Goal: Task Accomplishment & Management: Complete application form

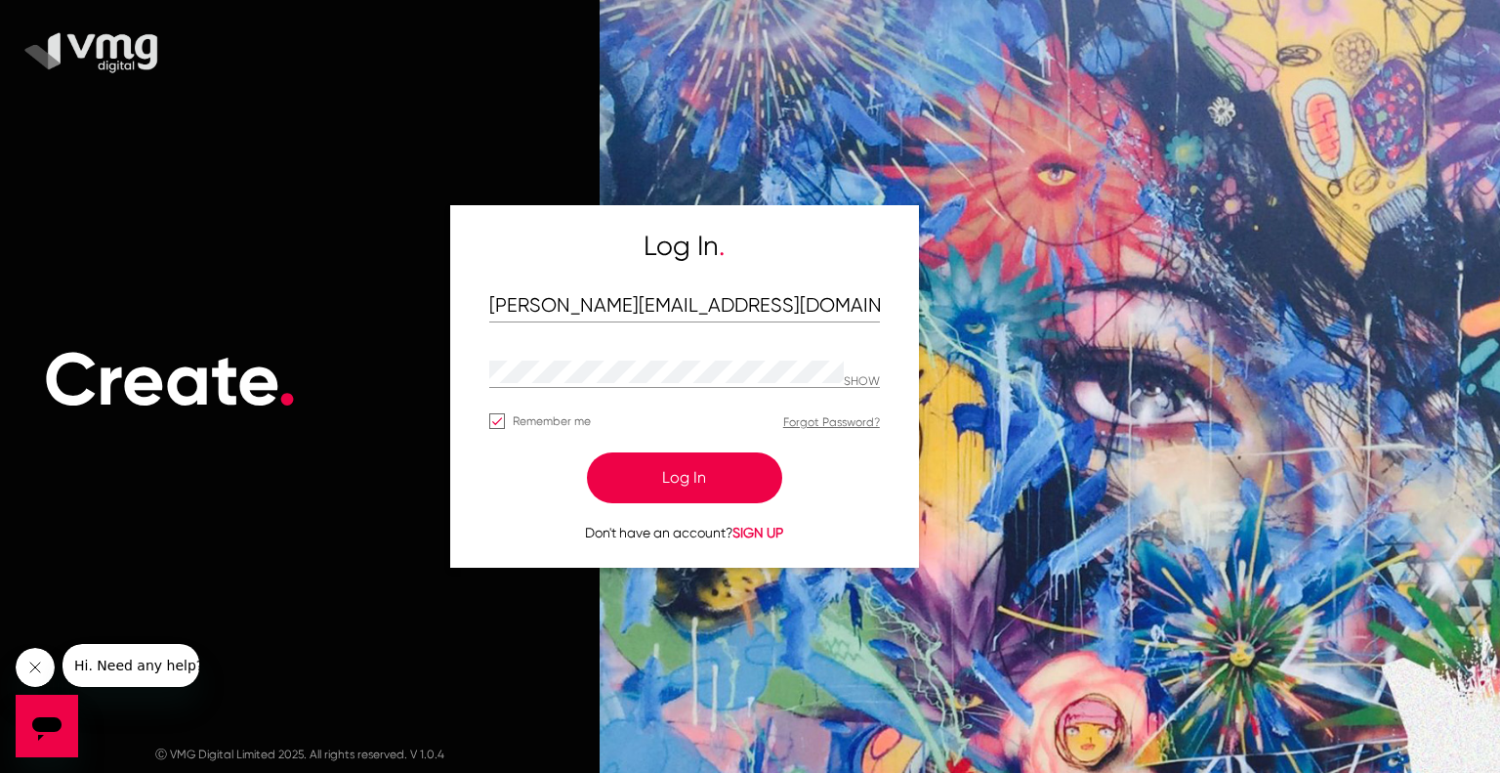
click at [635, 482] on button "Log In" at bounding box center [684, 477] width 195 height 51
click at [685, 479] on button "Log In" at bounding box center [684, 477] width 195 height 51
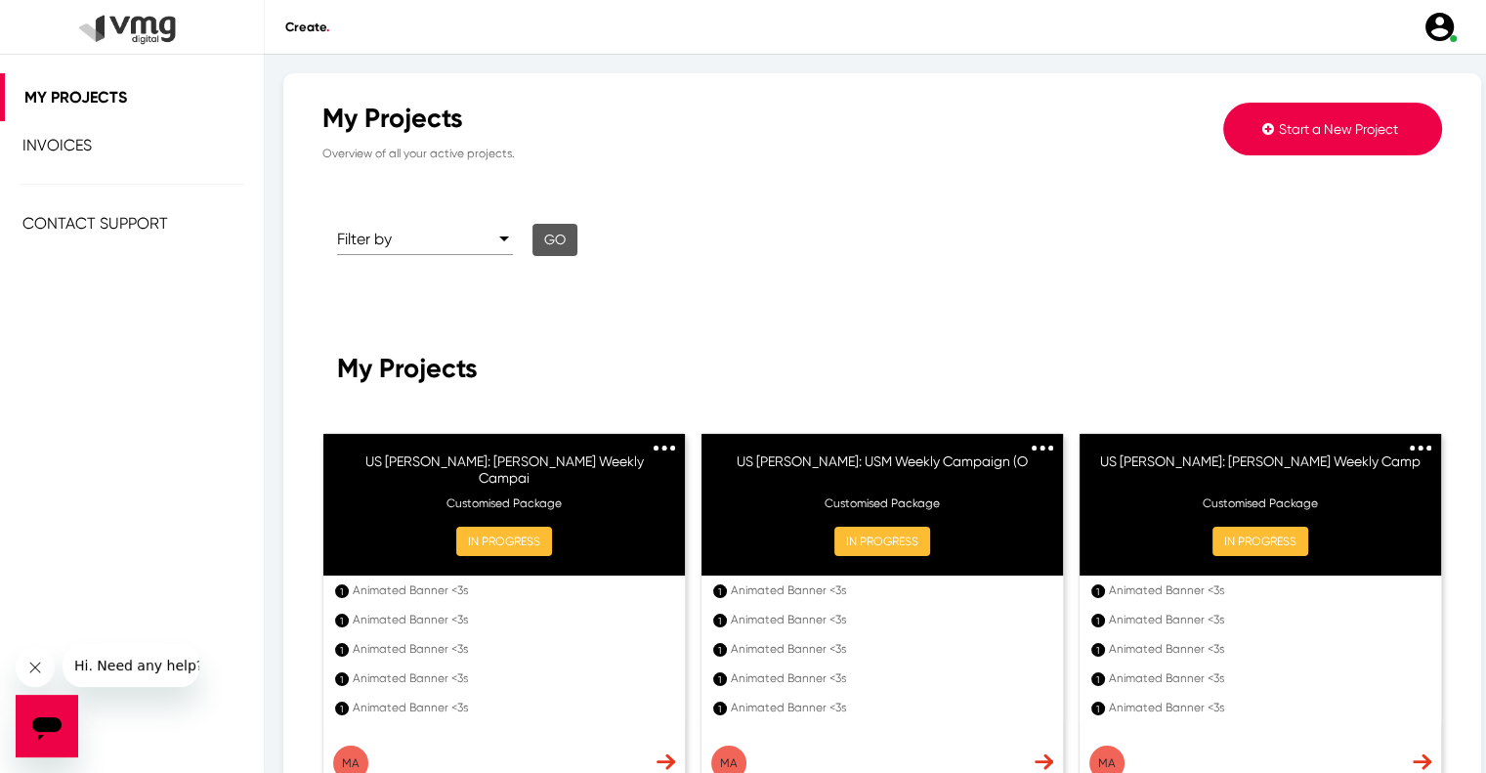
click at [1344, 130] on span "Start a New Project" at bounding box center [1338, 129] width 119 height 16
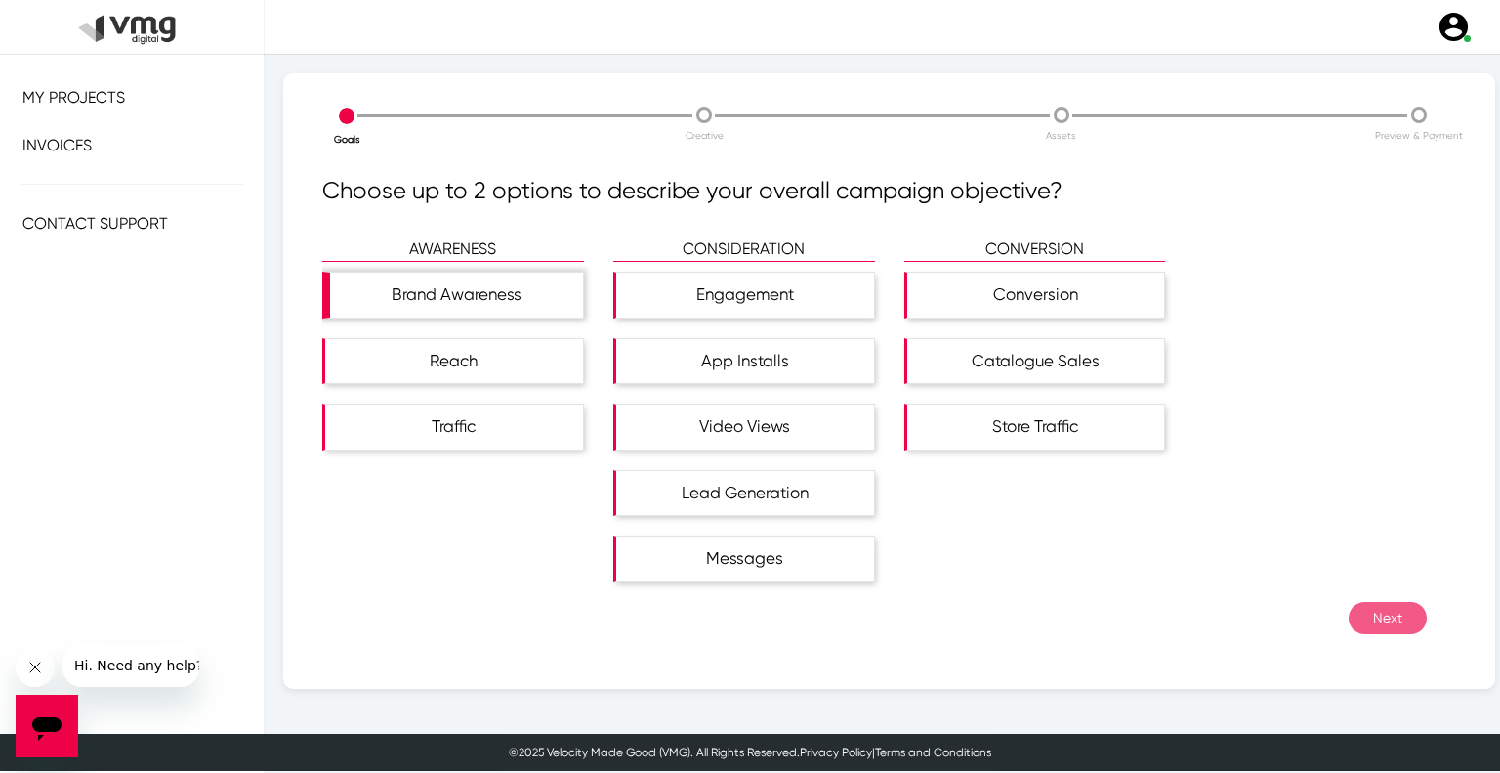
click at [458, 308] on div "Brand Awareness" at bounding box center [456, 295] width 253 height 45
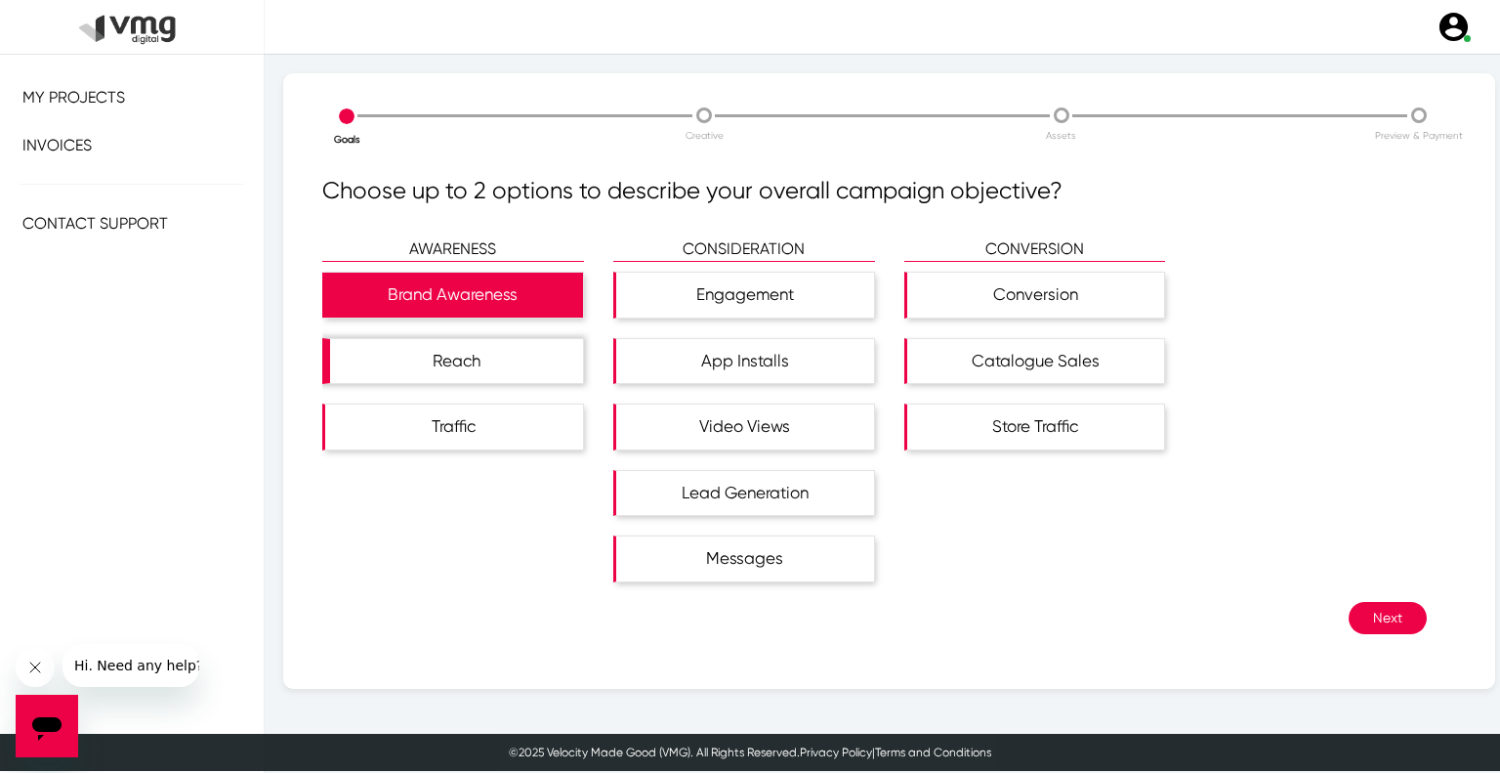
click at [480, 350] on div "Reach" at bounding box center [456, 361] width 253 height 45
click at [1356, 613] on button "Next" at bounding box center [1388, 618] width 78 height 32
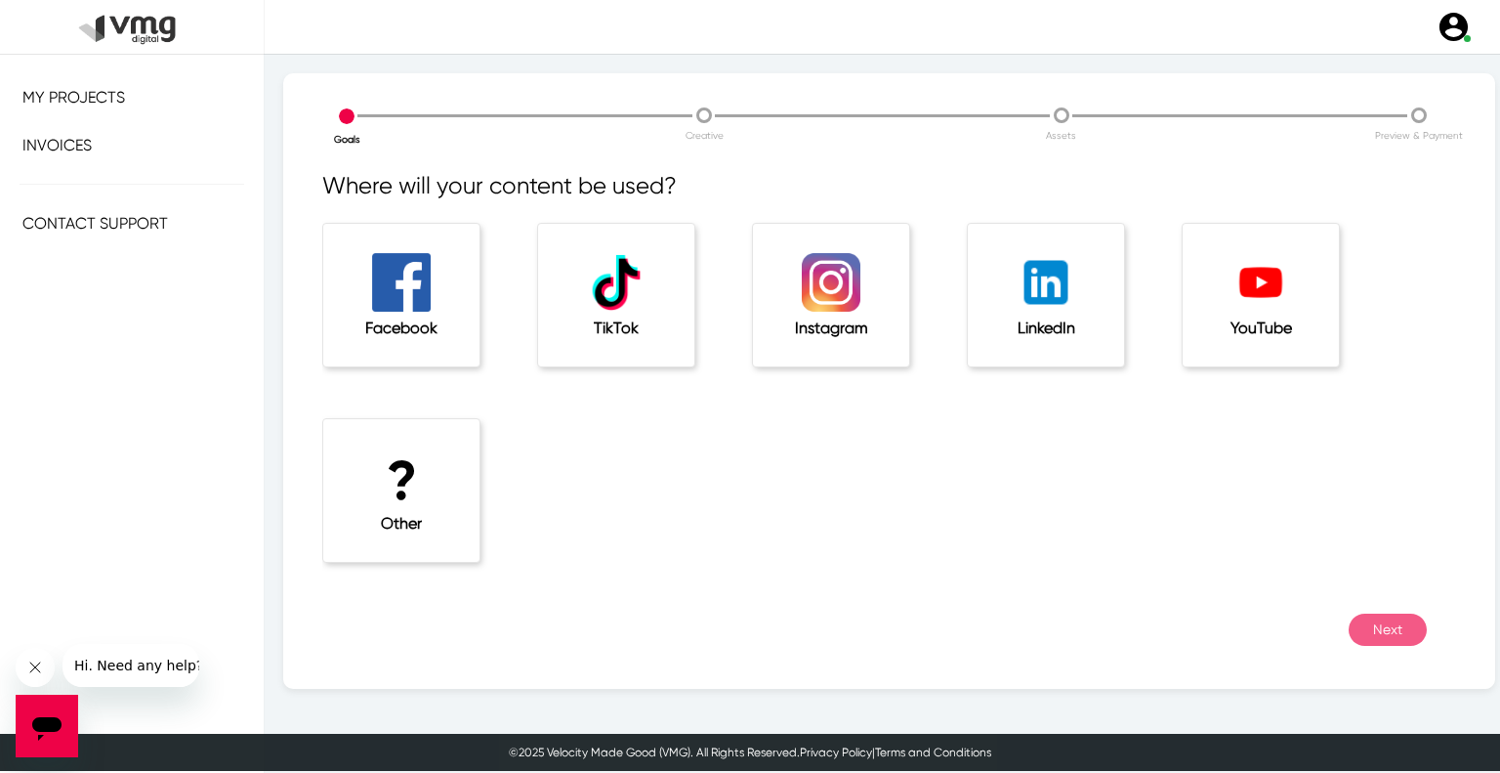
scroll to position [6, 0]
click at [405, 464] on h1 "?" at bounding box center [401, 479] width 78 height 65
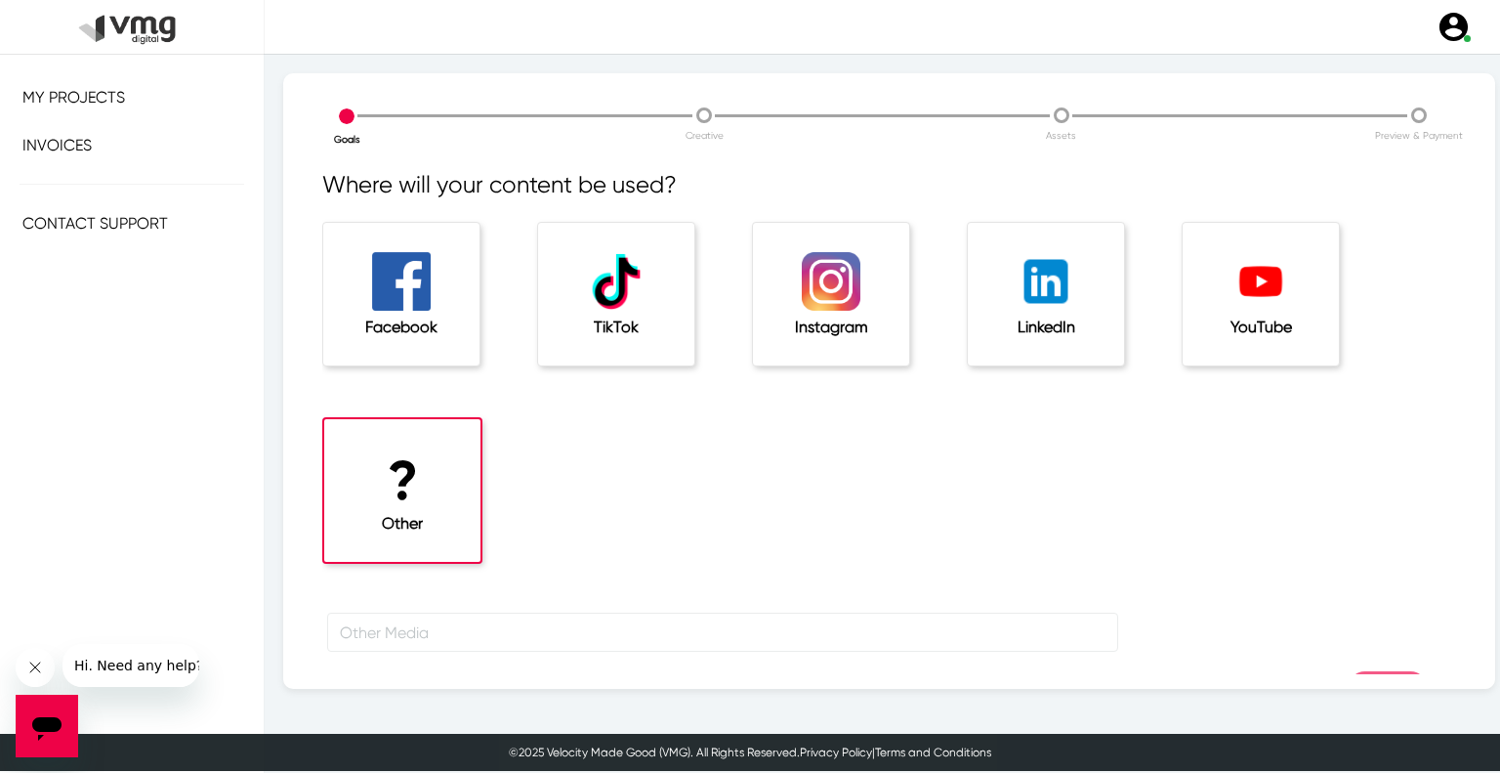
click at [463, 611] on div "? Other" at bounding box center [415, 514] width 215 height 195
click at [473, 624] on input "text" at bounding box center [722, 632] width 791 height 39
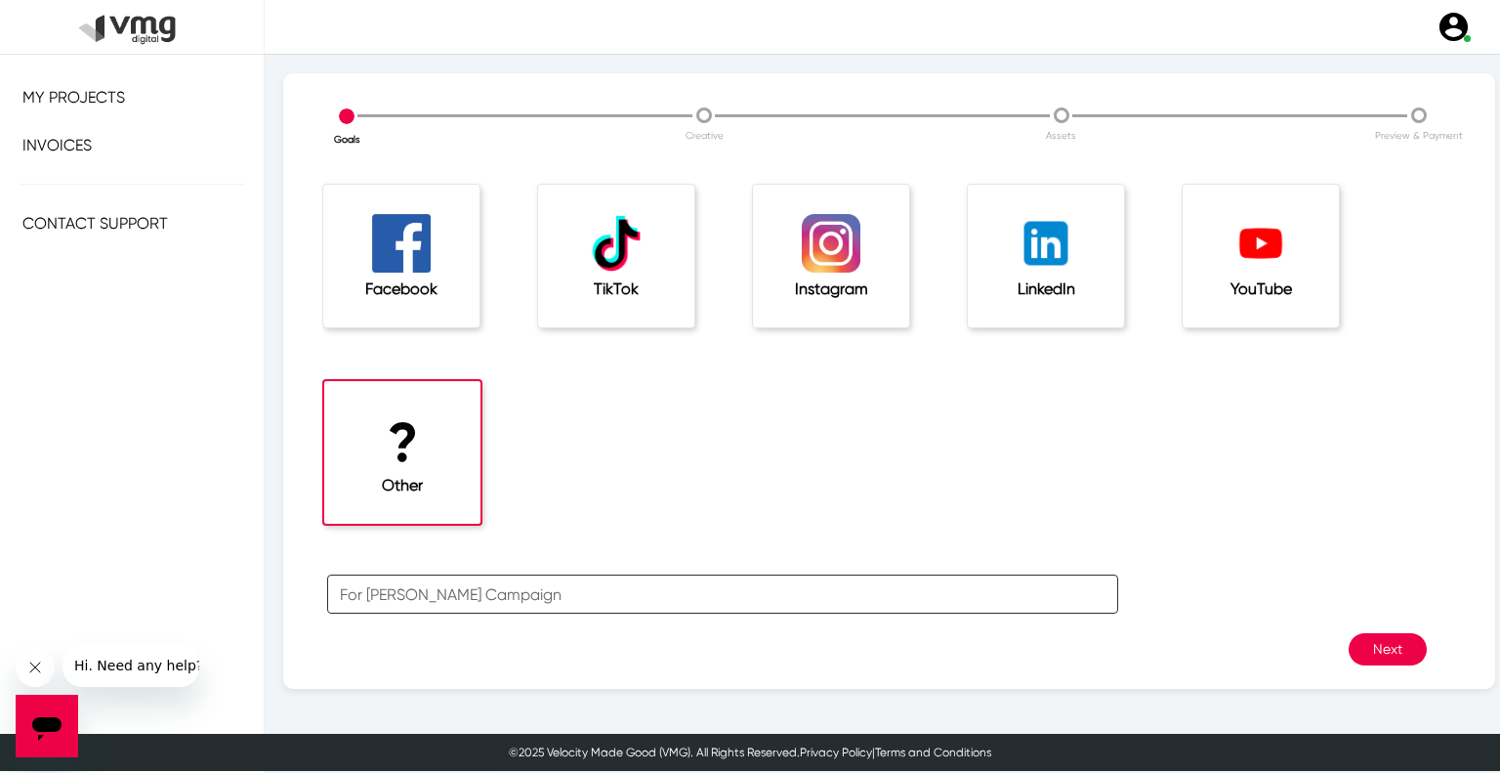
scroll to position [64, 0]
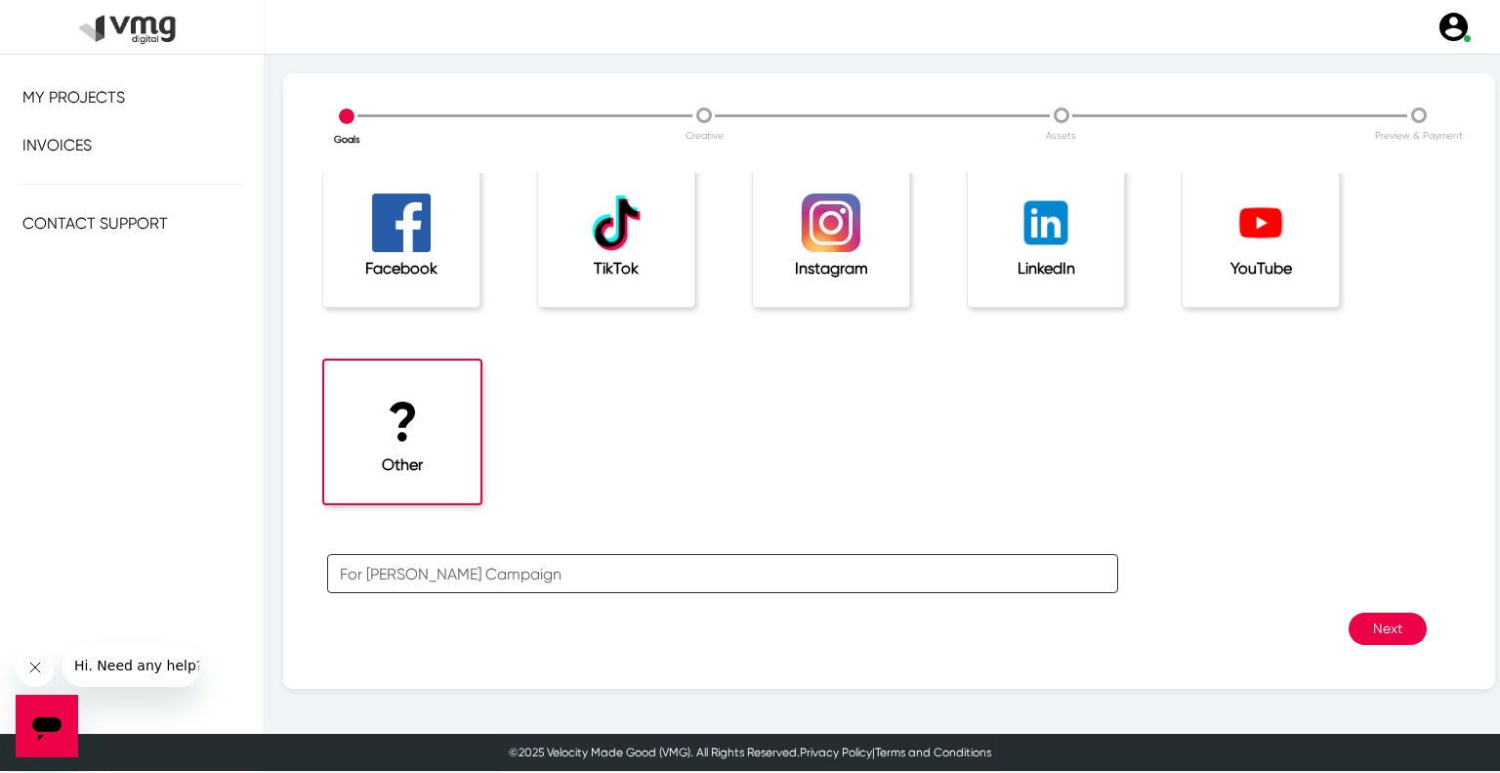
type input "For [PERSON_NAME] Campaign"
click at [1368, 628] on button "Next" at bounding box center [1388, 629] width 78 height 32
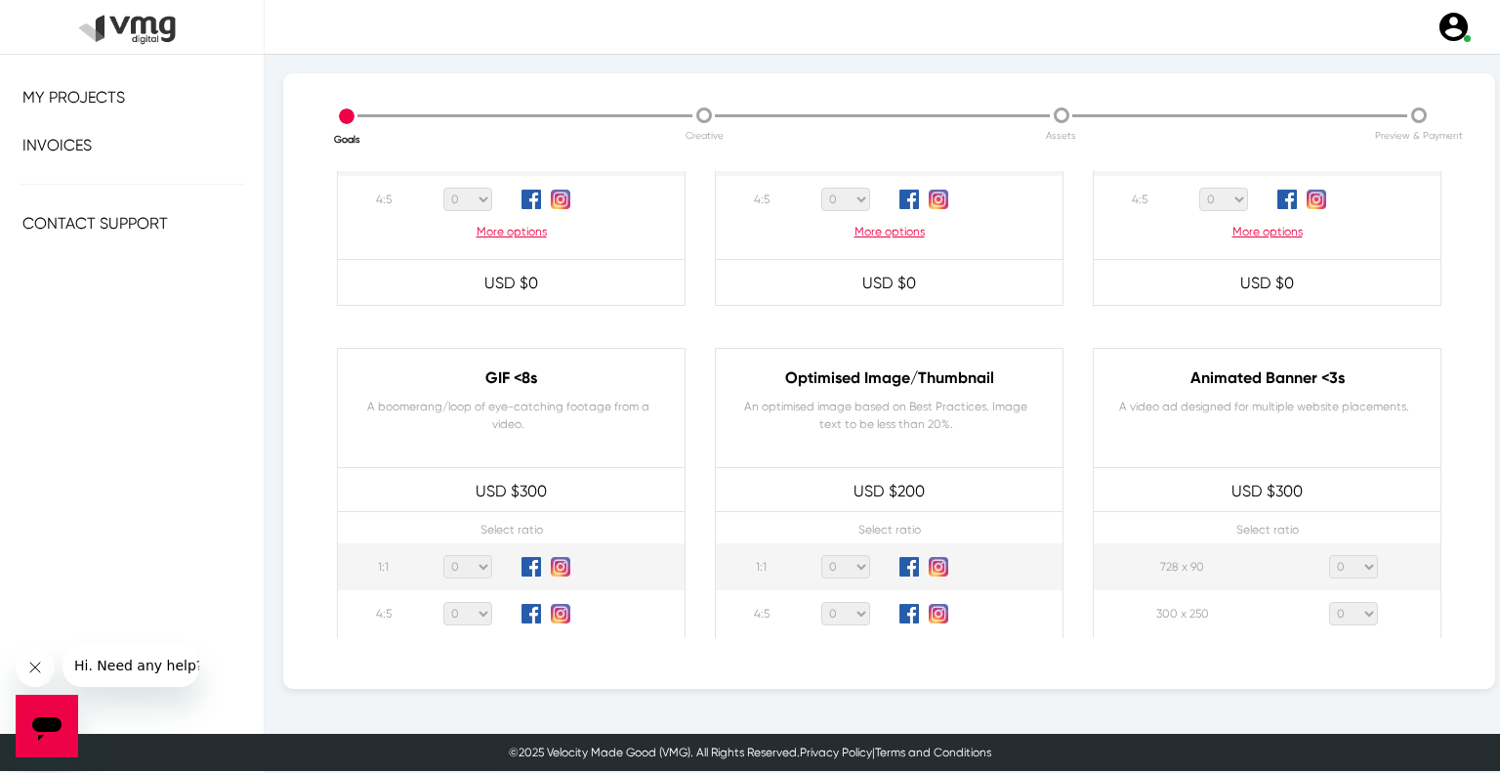
scroll to position [977, 0]
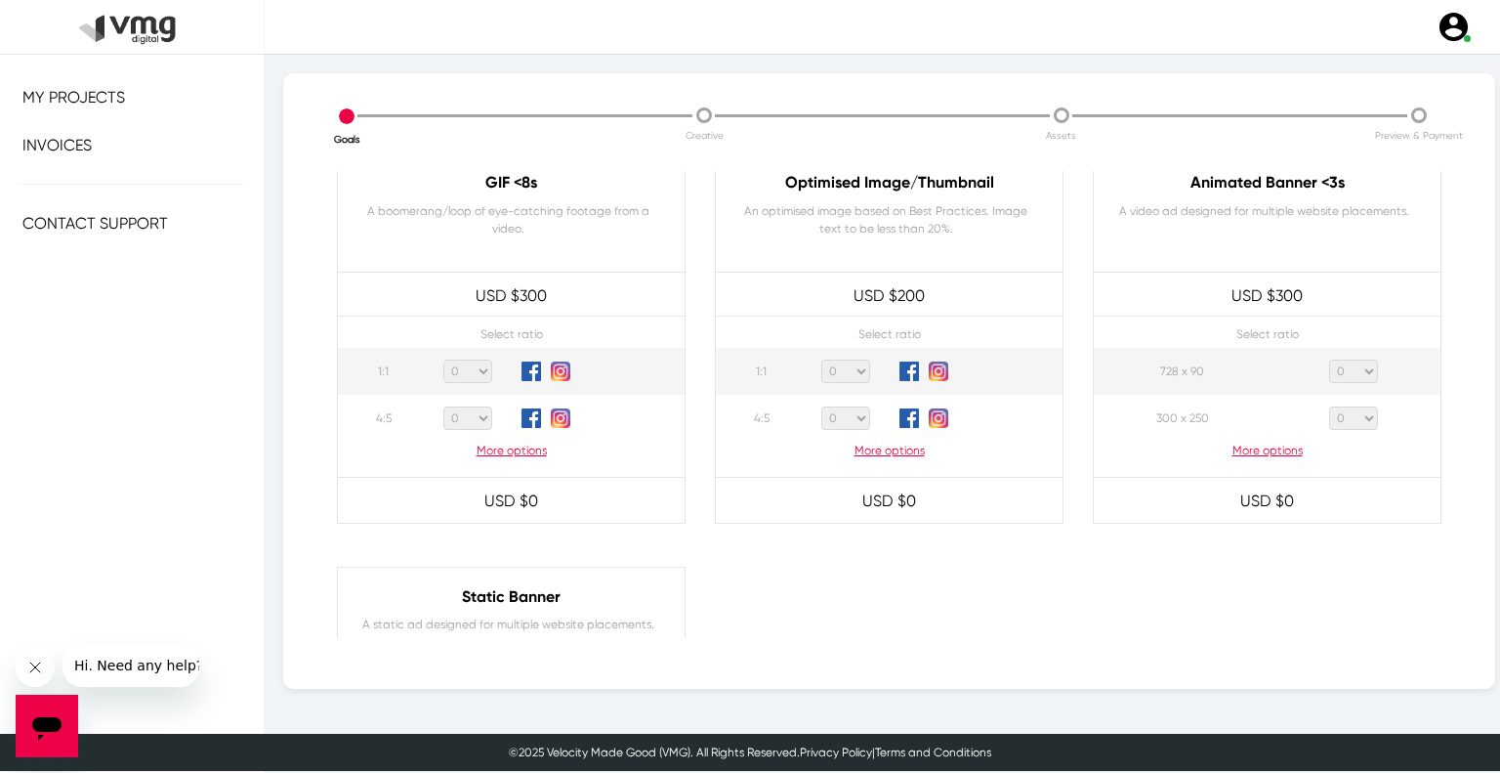
click at [1258, 444] on p "More options" at bounding box center [1267, 451] width 347 height 18
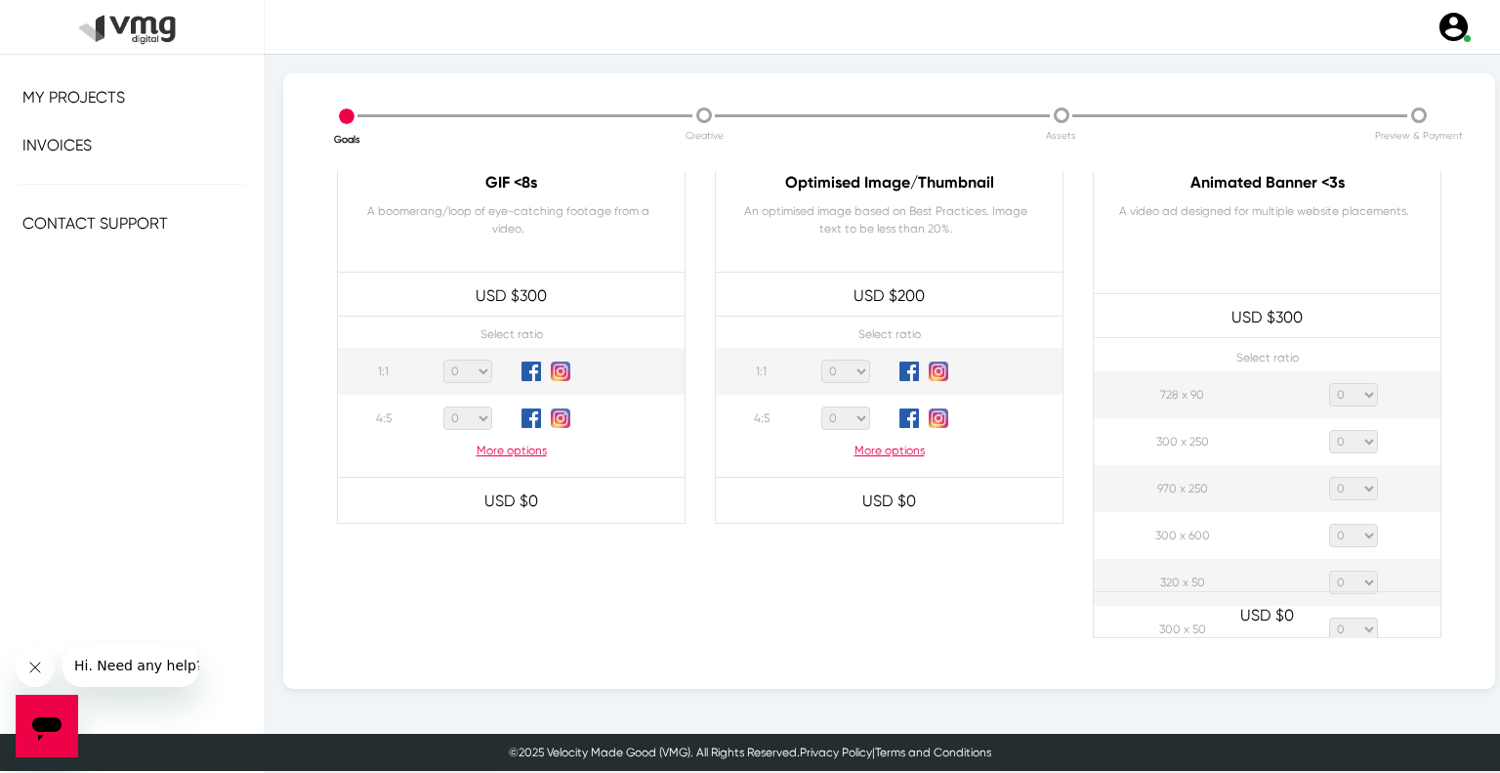
click at [1336, 388] on select "0 1 2 3 4 5 6 7 8 9 10 11 12 13 14 15 16 17 18 19 20" at bounding box center [1354, 394] width 49 height 23
select select "1"
click at [1330, 383] on select "0 1 2 3 4 5 6 7 8 9 10 11 12 13 14 15 16 17 18 19 20" at bounding box center [1354, 394] width 49 height 23
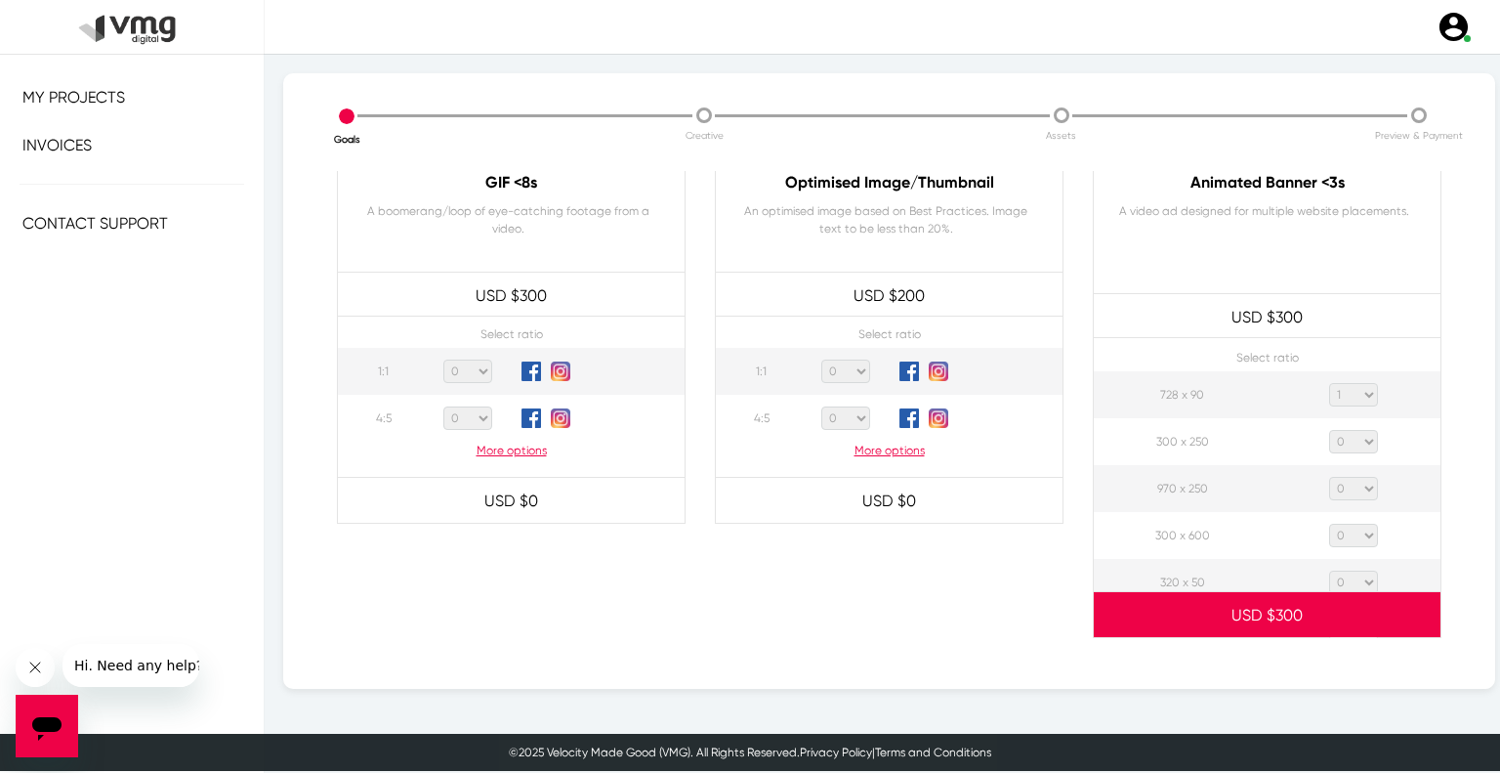
click at [1341, 435] on select "0 1 2 3 4 5 6 7 8 9 10 11 12 13 14 15 16 17 18 19 20" at bounding box center [1354, 441] width 49 height 23
select select "1"
click at [1330, 430] on select "0 1 2 3 4 5 6 7 8 9 10 11 12 13 14 15 16 17 18 19 20" at bounding box center [1354, 441] width 49 height 23
click at [1332, 491] on select "0 1 2 3 4 5 6 7 8 9 10 11 12 13 14 15 16 17 18 19 20" at bounding box center [1354, 488] width 49 height 23
select select "1"
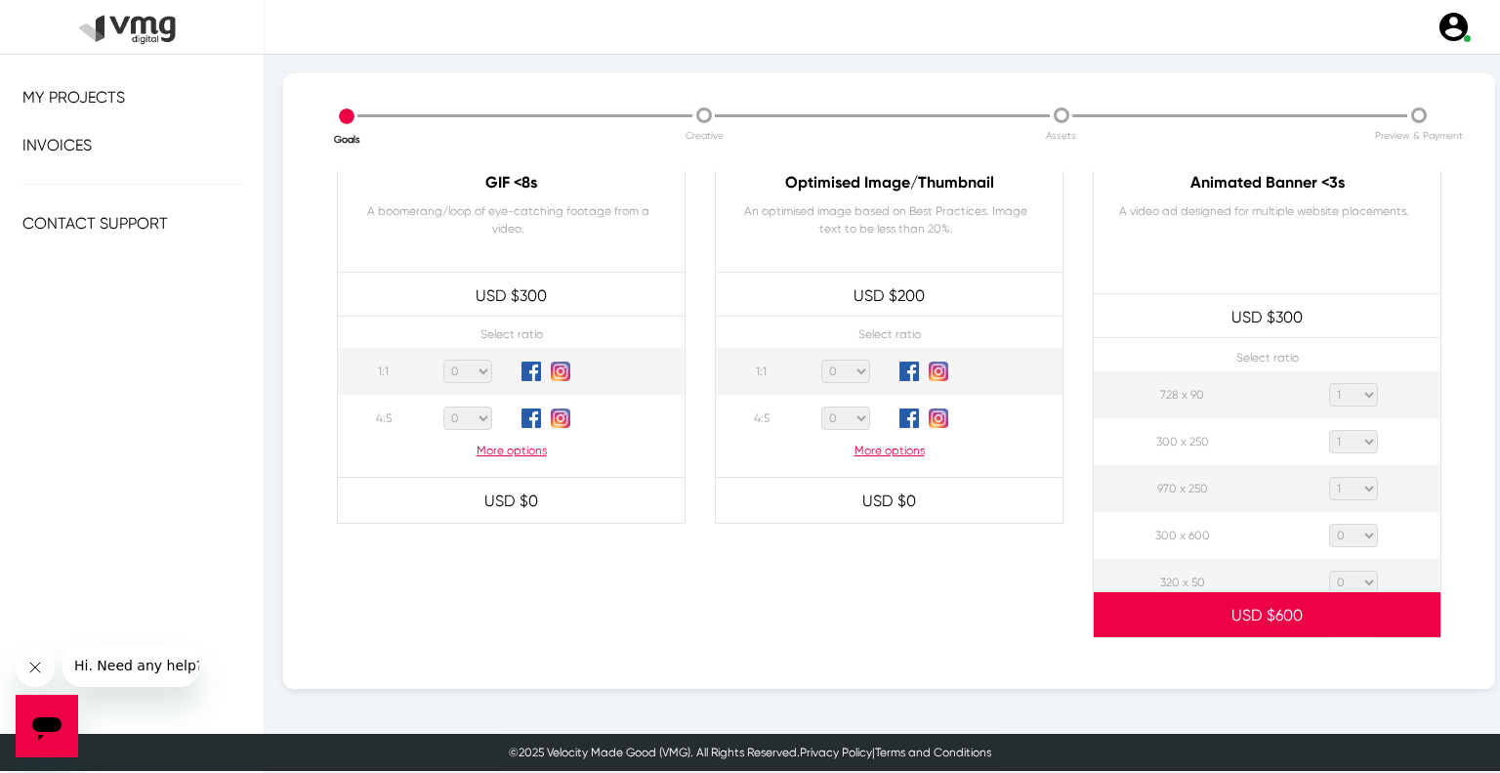
click at [1330, 477] on select "0 1 2 3 4 5 6 7 8 9 10 11 12 13 14 15 16 17 18 19 20" at bounding box center [1354, 488] width 49 height 23
click at [1353, 535] on select "0 1 2 3 4 5 6 7 8 9 10 11 12 13 14 15 16 17 18 19 20" at bounding box center [1354, 535] width 49 height 23
select select "1"
click at [1330, 524] on select "0 1 2 3 4 5 6 7 8 9 10 11 12 13 14 15 16 17 18 19 20" at bounding box center [1354, 535] width 49 height 23
click at [1345, 576] on select "0 1 2 3 4 5 6 7 8 9 10 11 12 13 14 15 16 17 18 19 20" at bounding box center [1354, 582] width 49 height 23
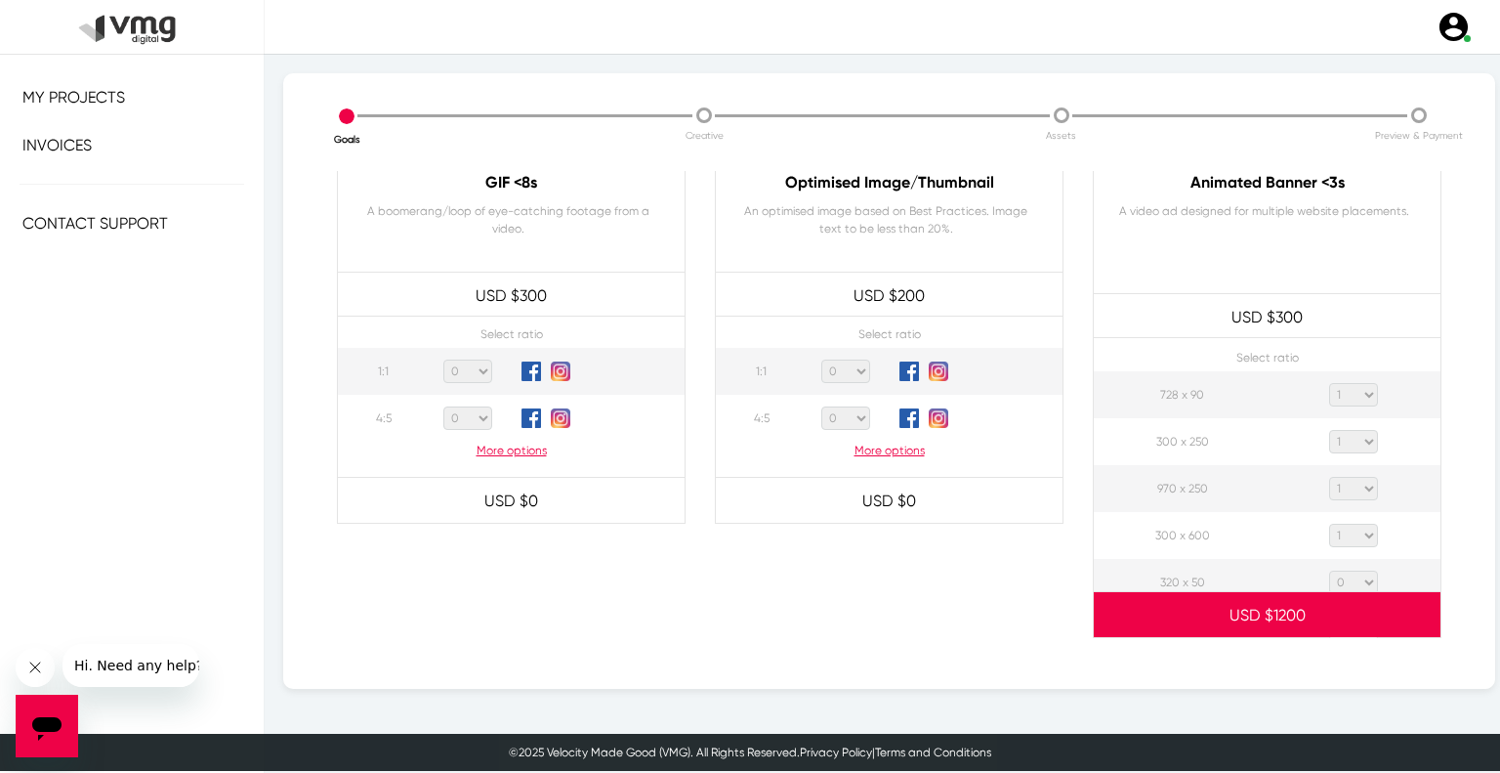
select select "1"
click at [1330, 571] on select "0 1 2 3 4 5 6 7 8 9 10 11 12 13 14 15 16 17 18 19 20" at bounding box center [1354, 582] width 49 height 23
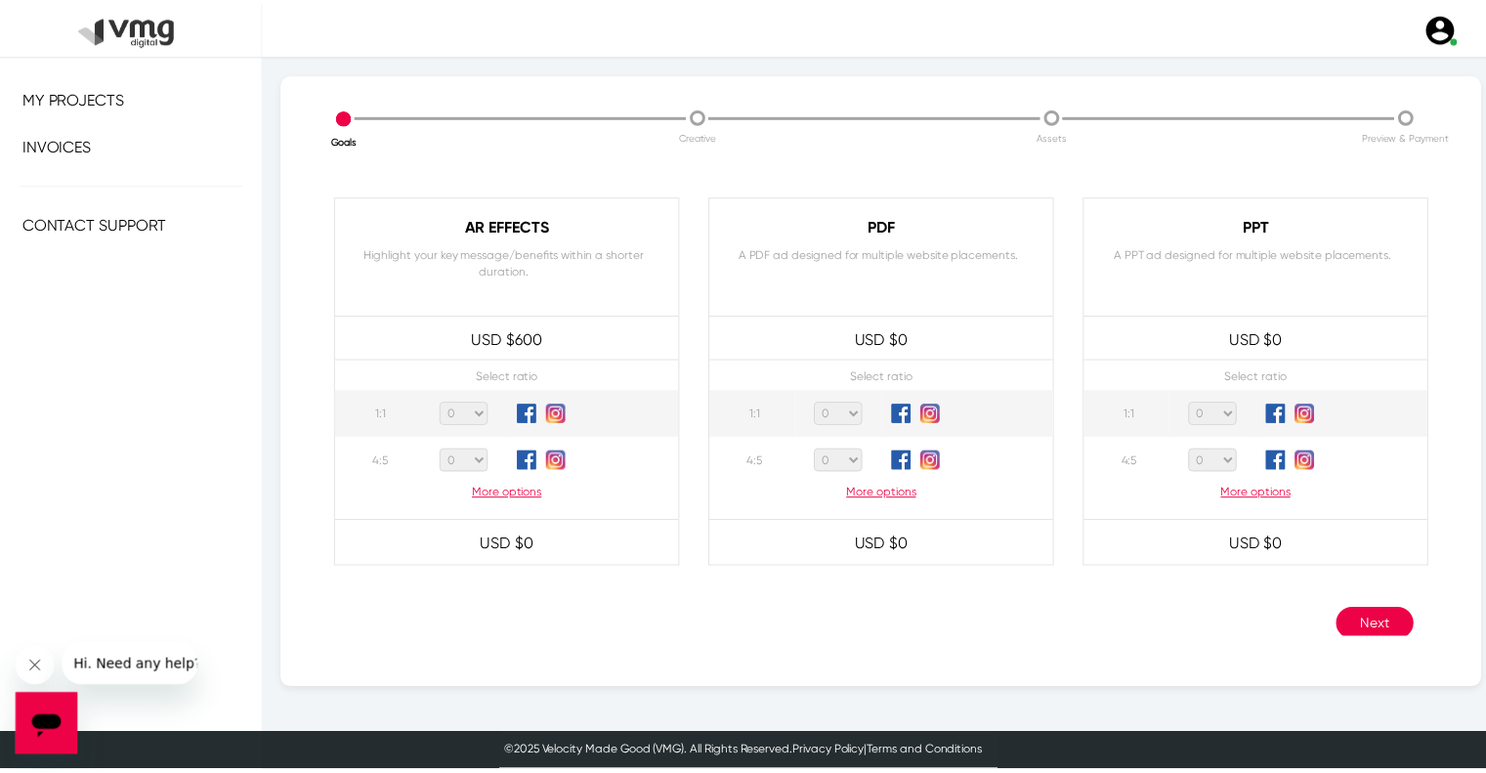
scroll to position [1884, 0]
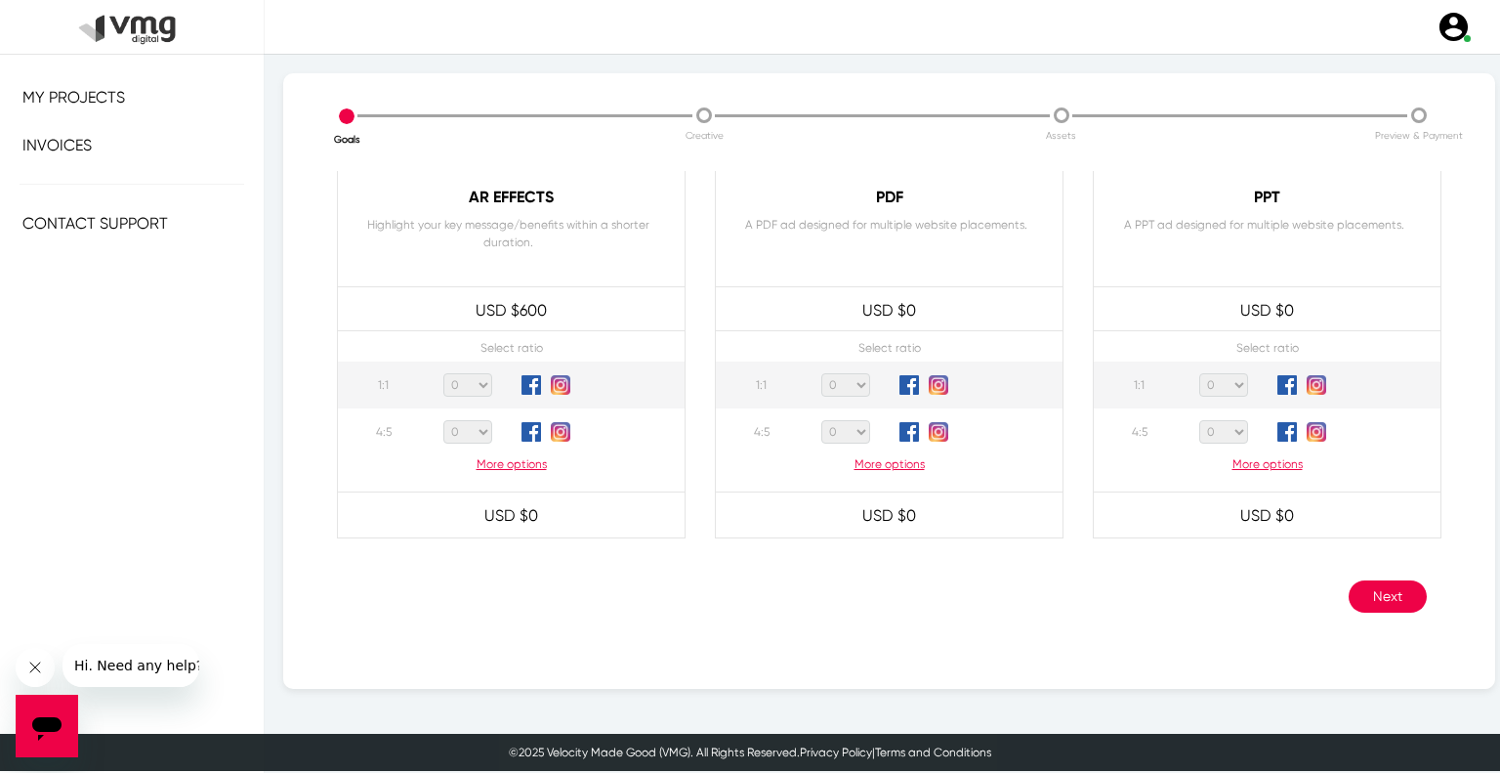
click at [1375, 592] on button "Next" at bounding box center [1388, 596] width 78 height 32
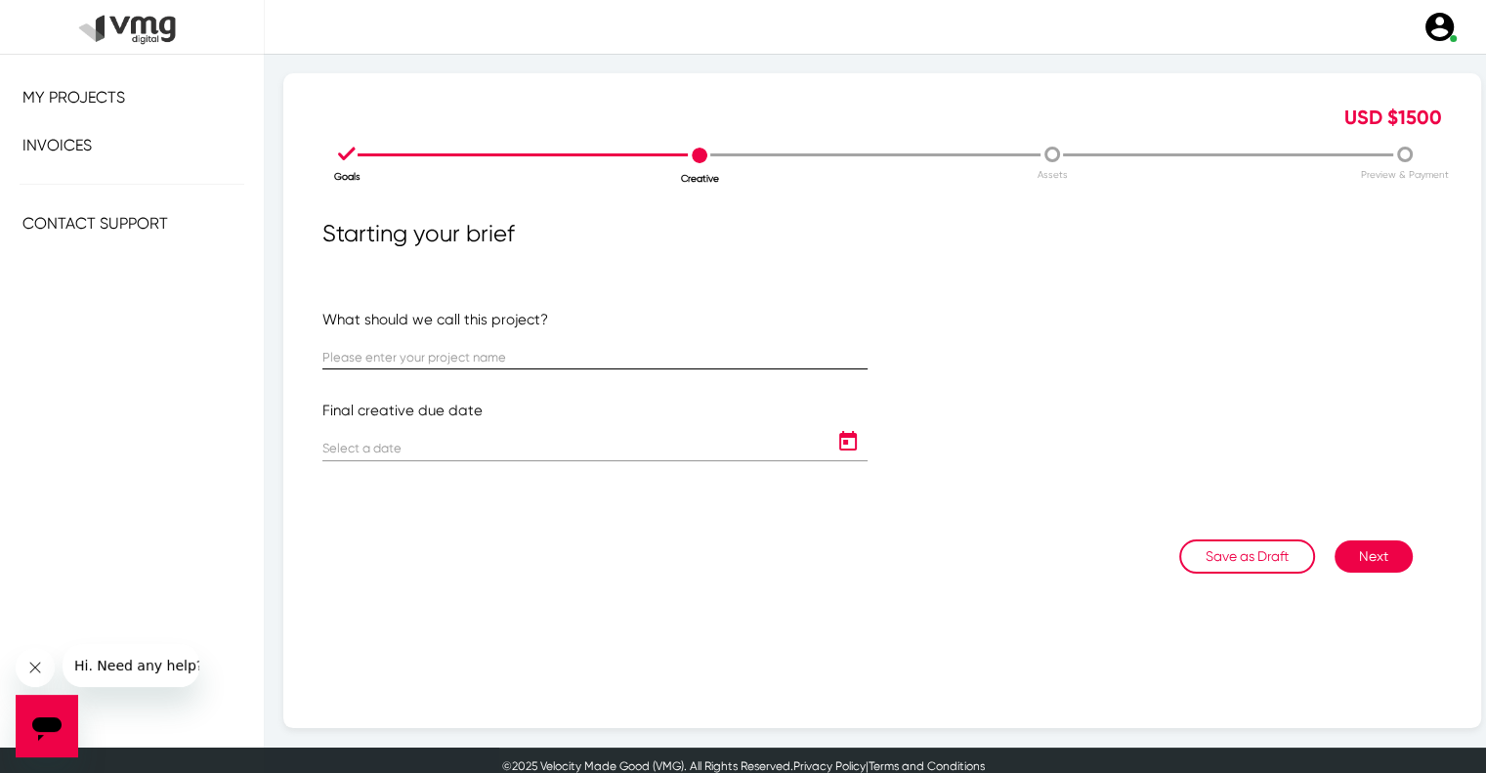
click at [500, 347] on div at bounding box center [594, 350] width 545 height 38
paste input "US [PERSON_NAME]: USM [DATE] Banner Template"
type input "US [PERSON_NAME]: USM [DATE] Banner Template"
click at [840, 440] on icon "Open calendar" at bounding box center [847, 441] width 31 height 23
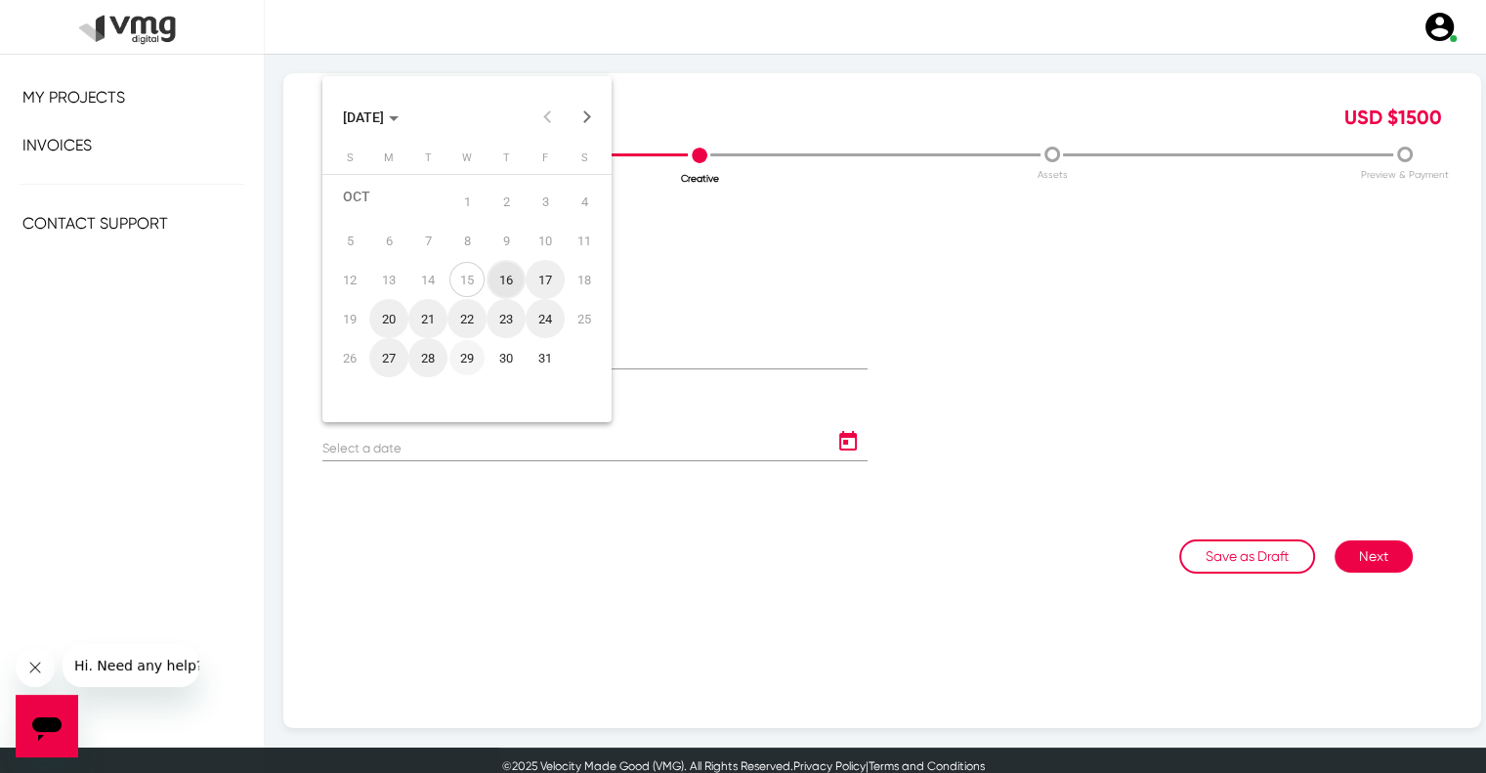
click at [479, 359] on div "29" at bounding box center [466, 357] width 35 height 35
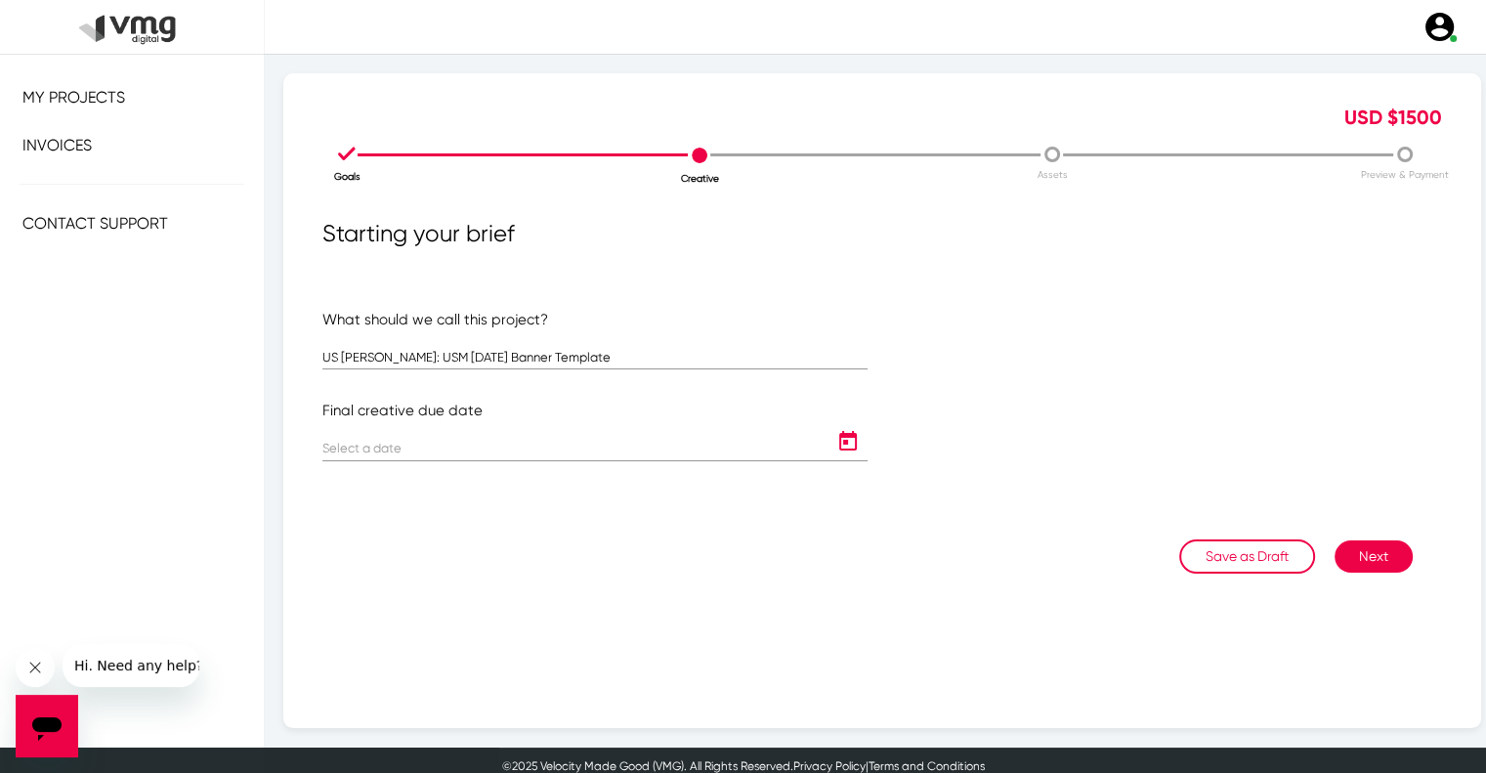
type input "[DATE]"
click at [1378, 562] on button "Next" at bounding box center [1373, 556] width 78 height 32
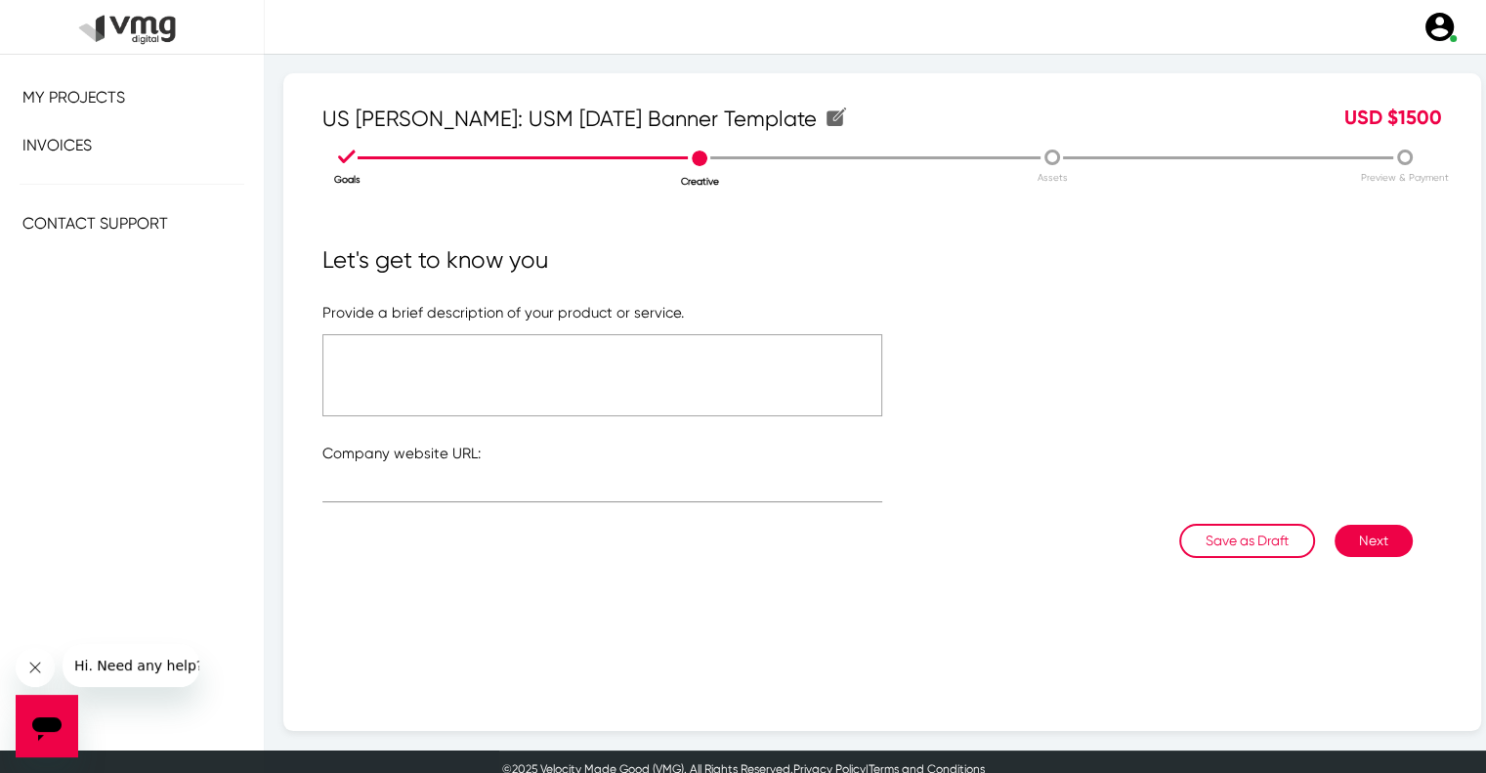
click at [590, 360] on textarea at bounding box center [602, 375] width 560 height 82
click at [447, 354] on textarea "Please refer to the attached link" at bounding box center [602, 375] width 560 height 82
type textarea "Please refer to the attached link"
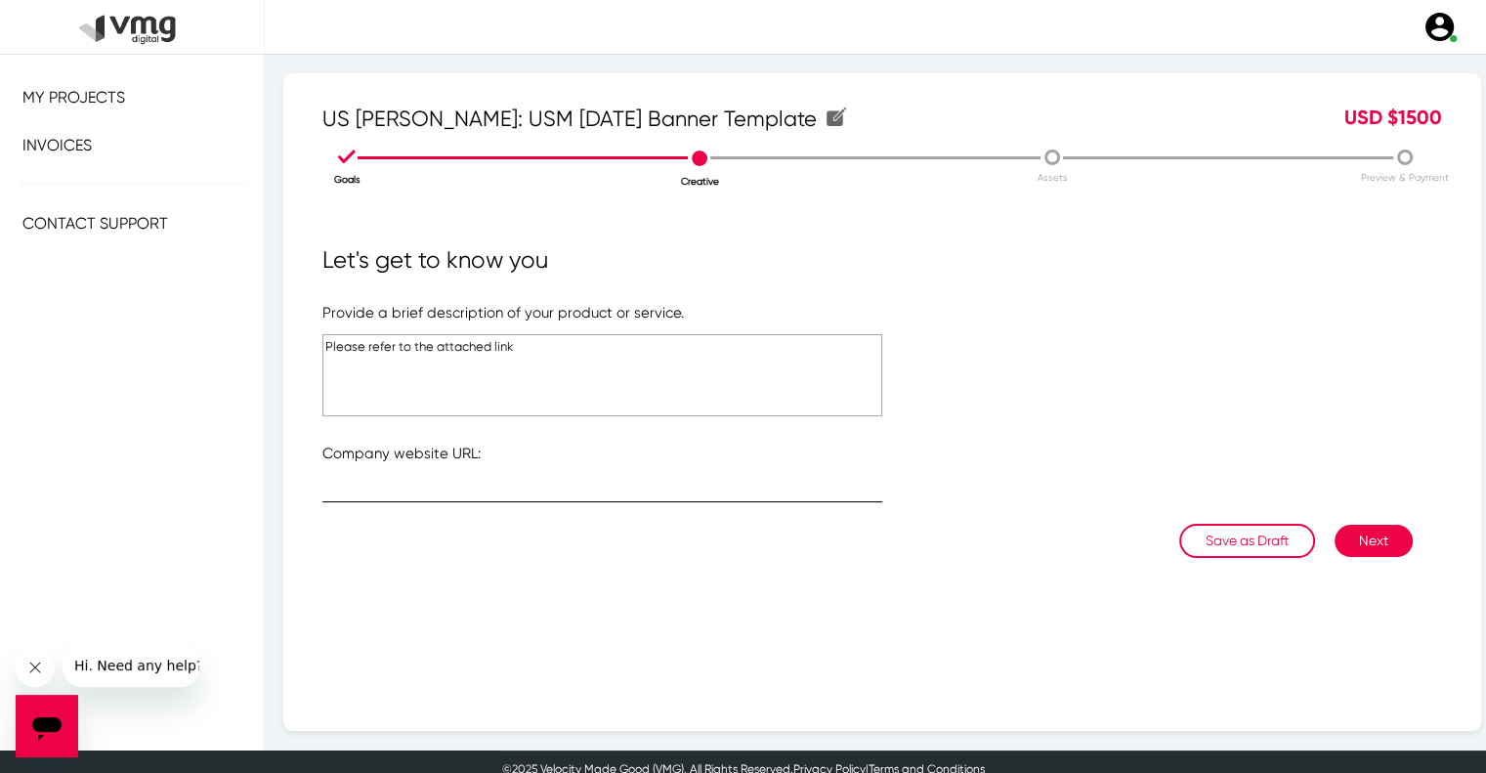
click at [431, 484] on input "text" at bounding box center [602, 491] width 560 height 15
type input "[URL][DOMAIN_NAME]"
click at [1373, 539] on button "Next" at bounding box center [1373, 541] width 78 height 32
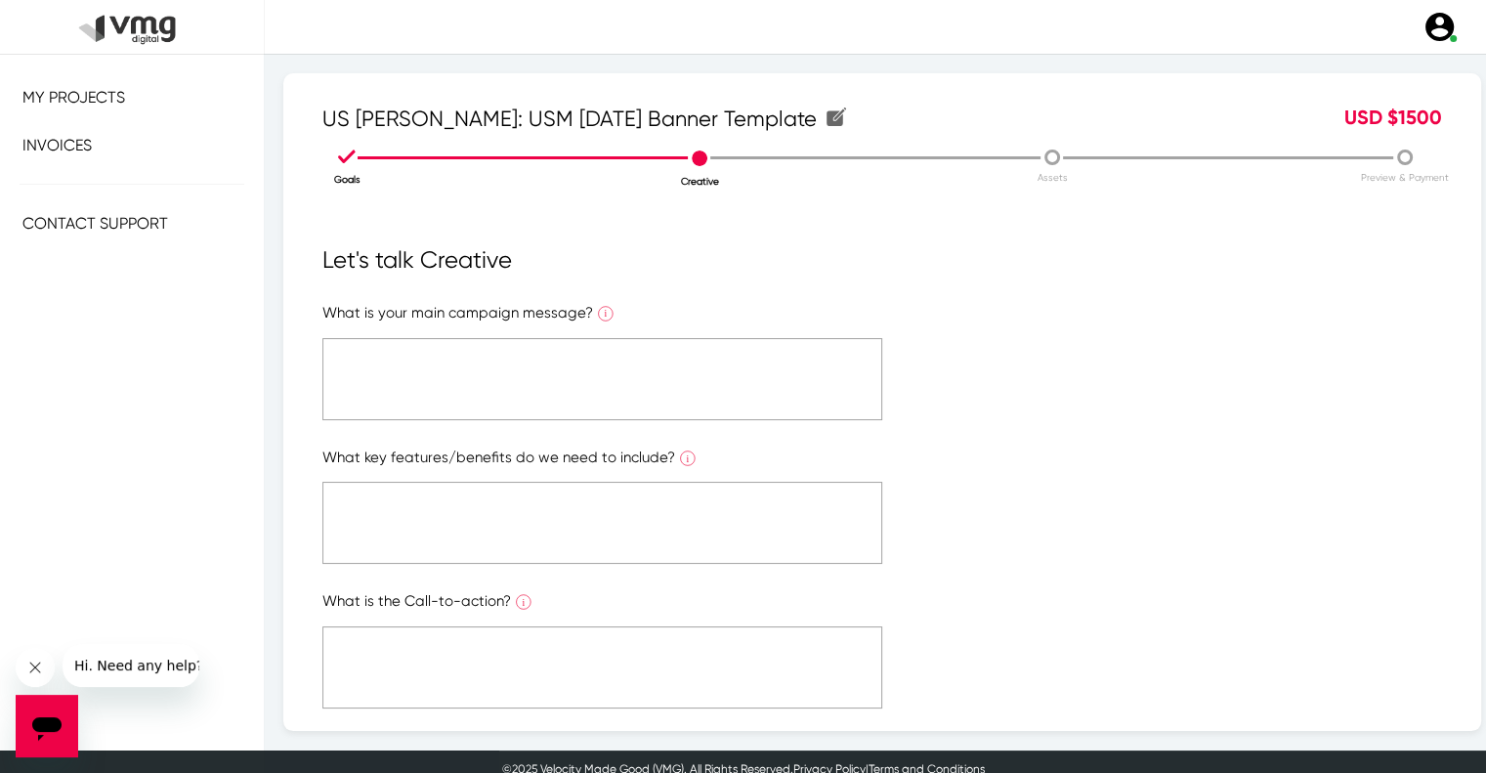
click at [502, 374] on textarea at bounding box center [602, 379] width 560 height 82
paste textarea "Please refer to the attached link"
type textarea "Please refer to the attached link"
click at [479, 493] on textarea at bounding box center [602, 523] width 560 height 82
paste textarea "Please refer to the attached link"
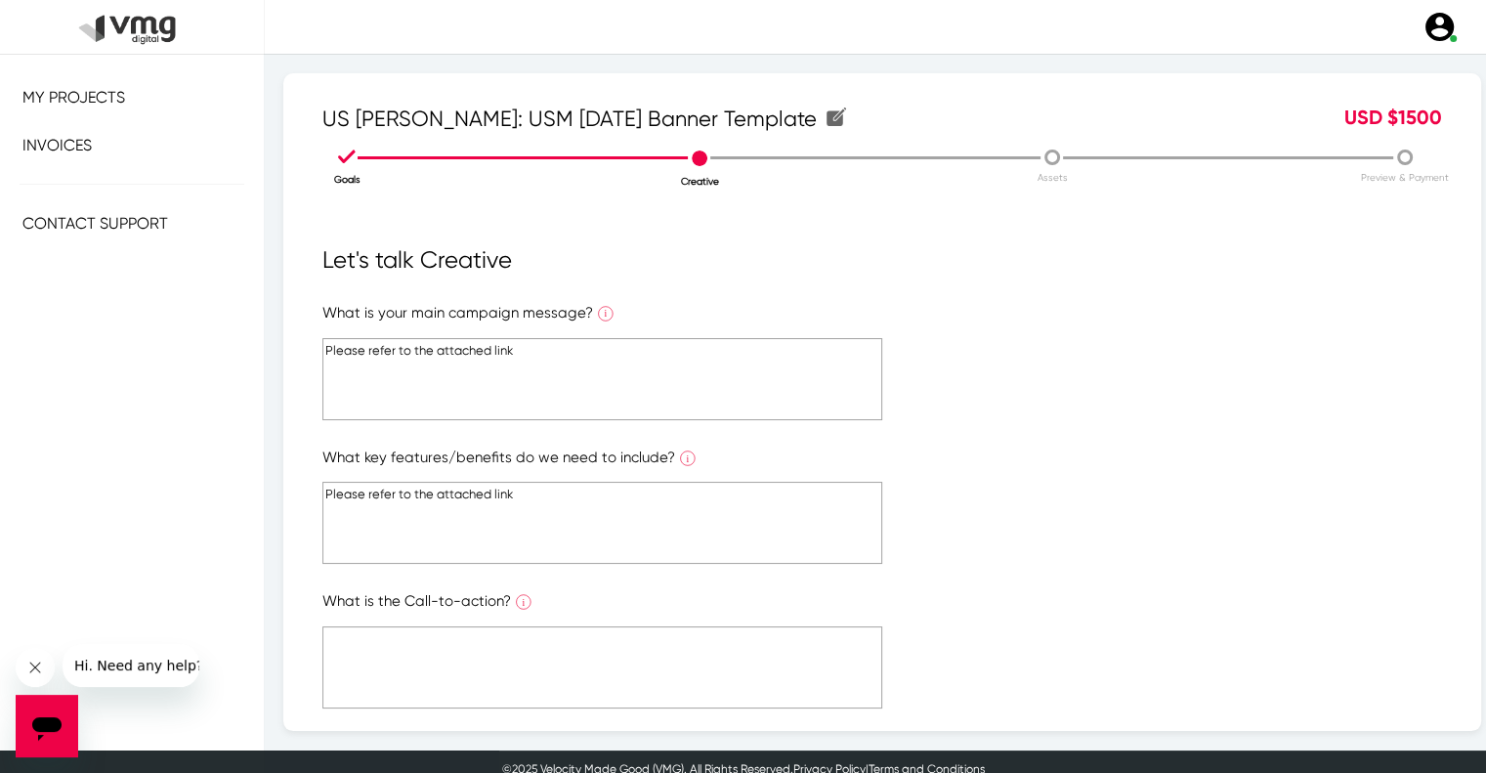
type textarea "Please refer to the attached link"
click at [467, 628] on textarea at bounding box center [602, 667] width 560 height 82
paste textarea "Please refer to the attached link"
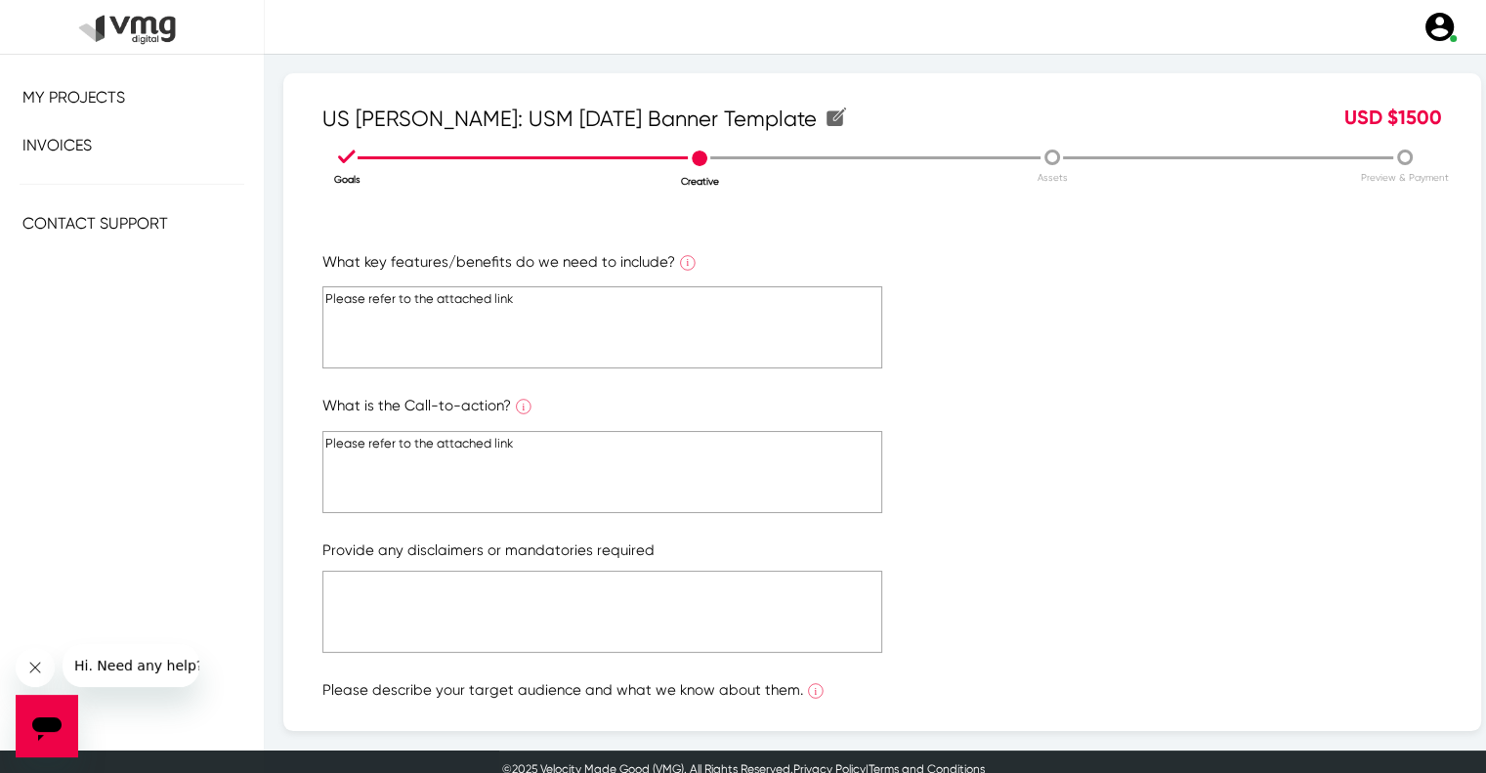
type textarea "Please refer to the attached link"
click at [498, 611] on textarea at bounding box center [602, 612] width 560 height 82
paste textarea "Please refer to the attached link"
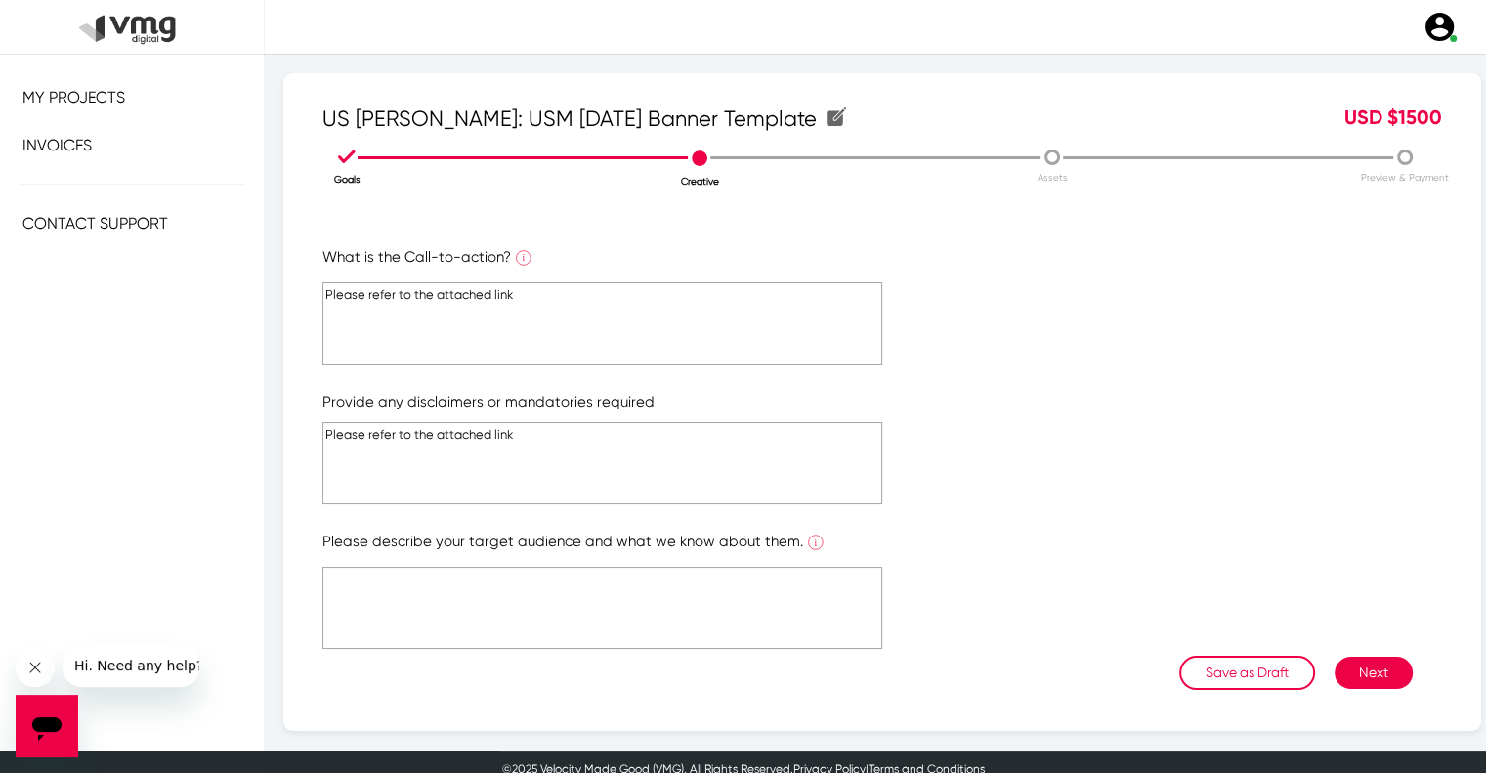
scroll to position [350, 0]
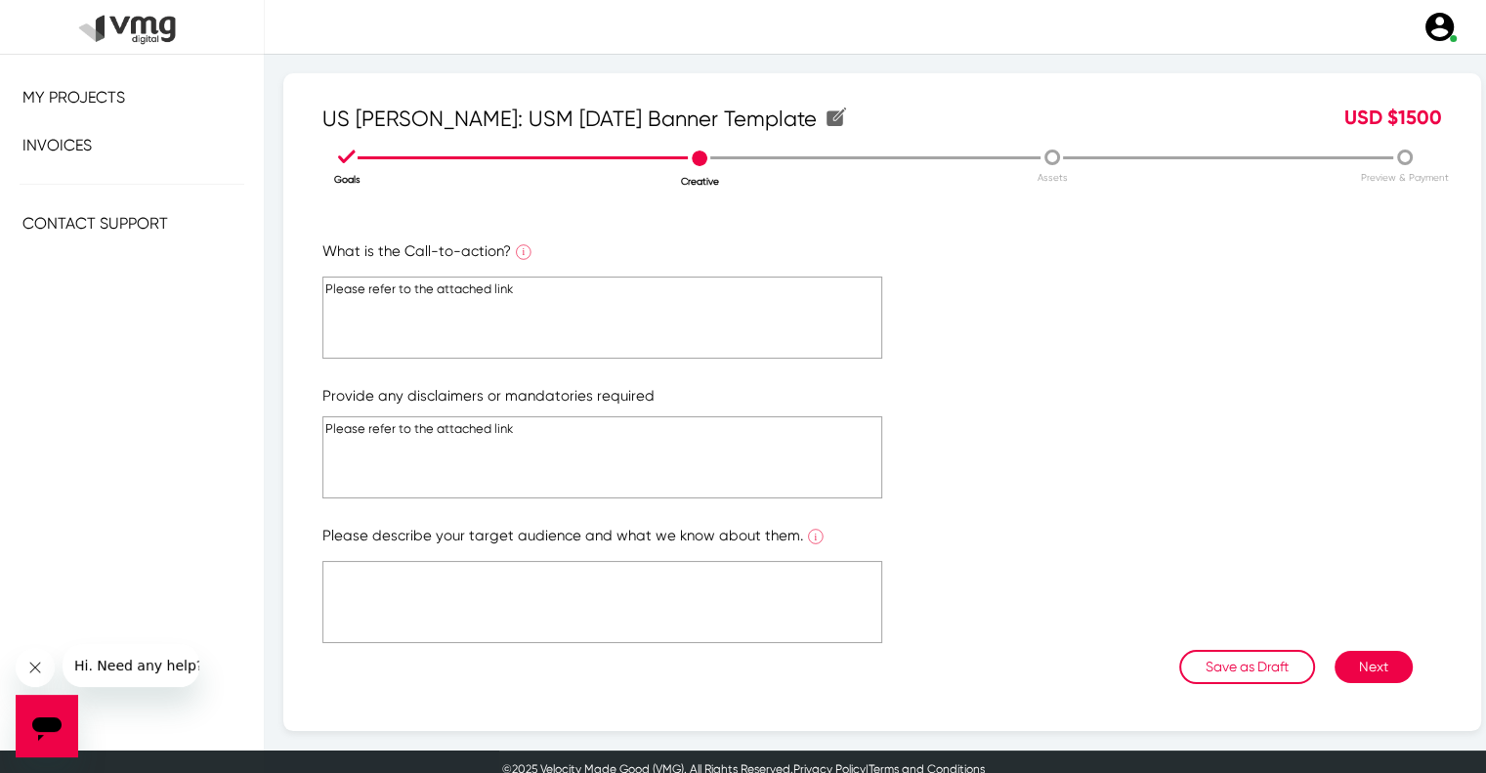
type textarea "Please refer to the attached link"
click at [497, 613] on textarea at bounding box center [602, 602] width 560 height 82
paste textarea "Please refer to the attached link"
type textarea "Please refer to the attached link"
click at [1382, 661] on button "Next" at bounding box center [1373, 667] width 78 height 32
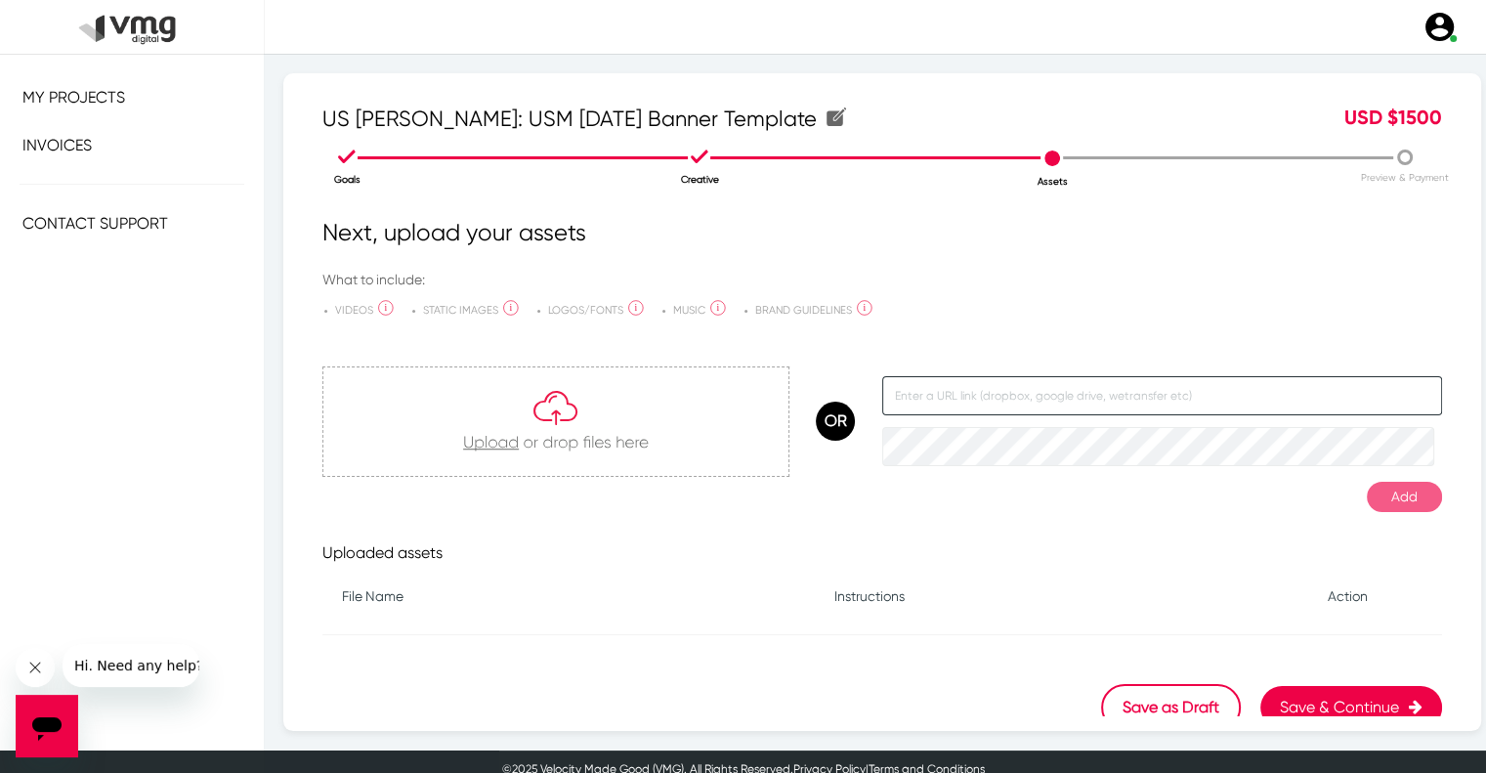
click at [987, 394] on input "text" at bounding box center [1162, 395] width 560 height 39
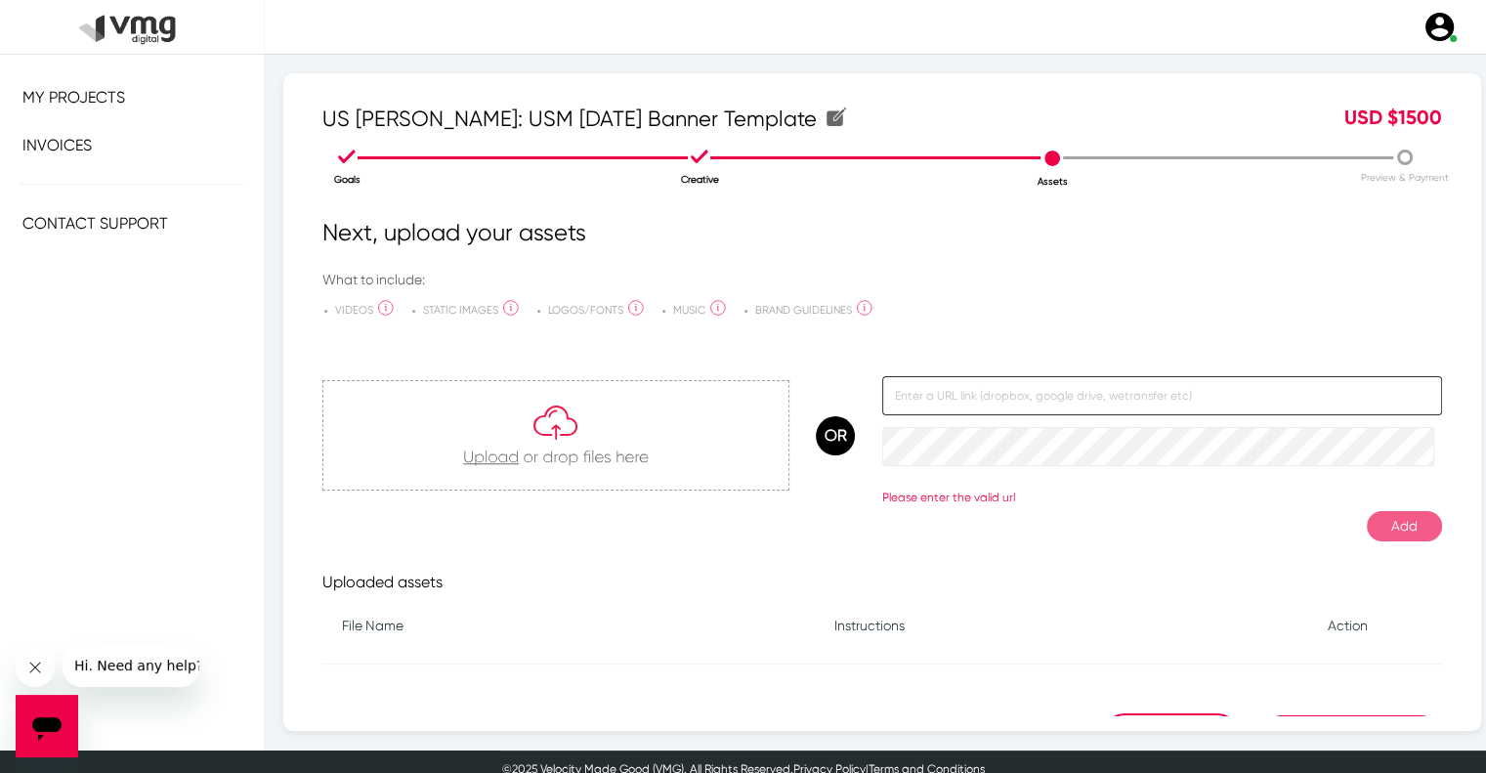
paste input "[URL][DOMAIN_NAME]"
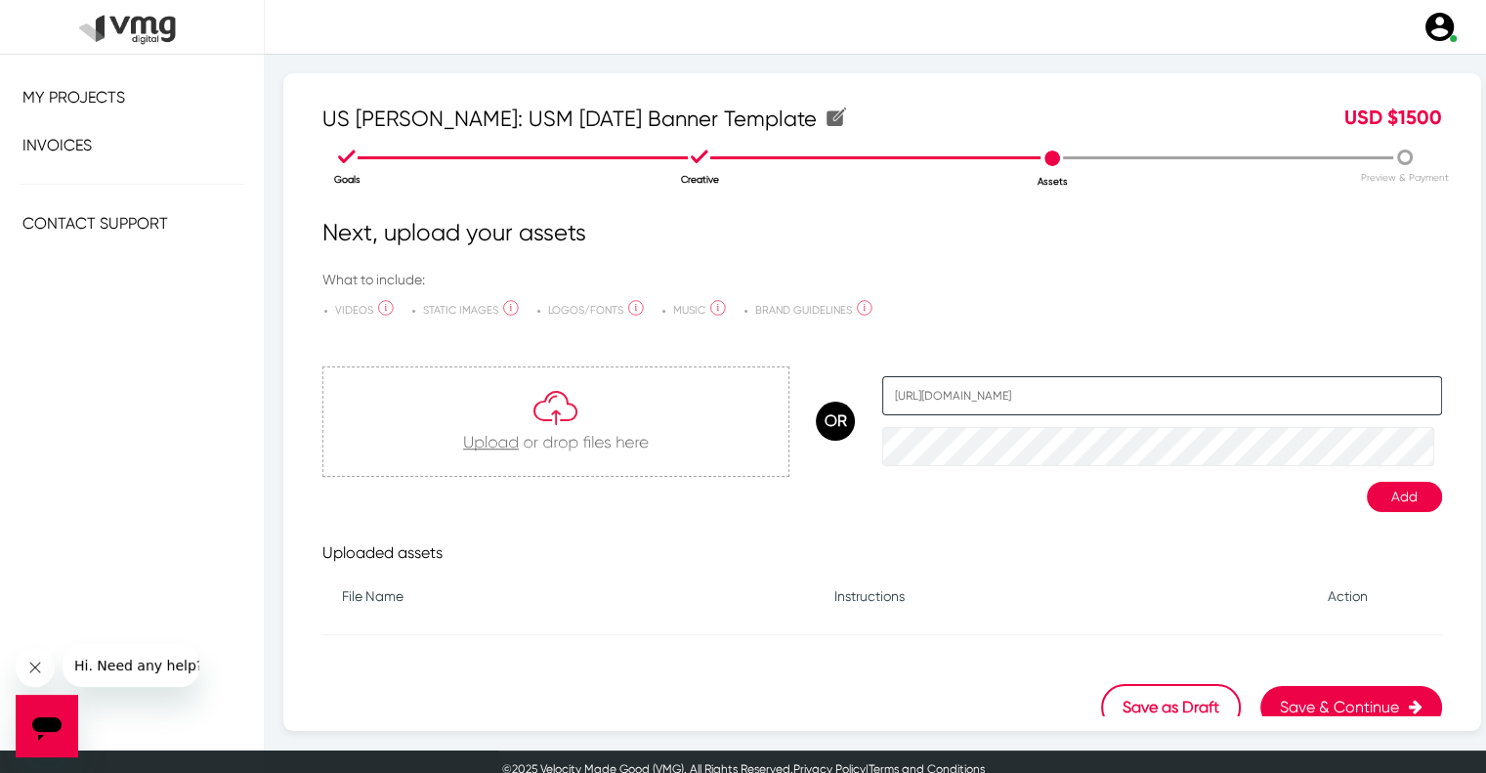
scroll to position [0, 63]
type input "[URL][DOMAIN_NAME]"
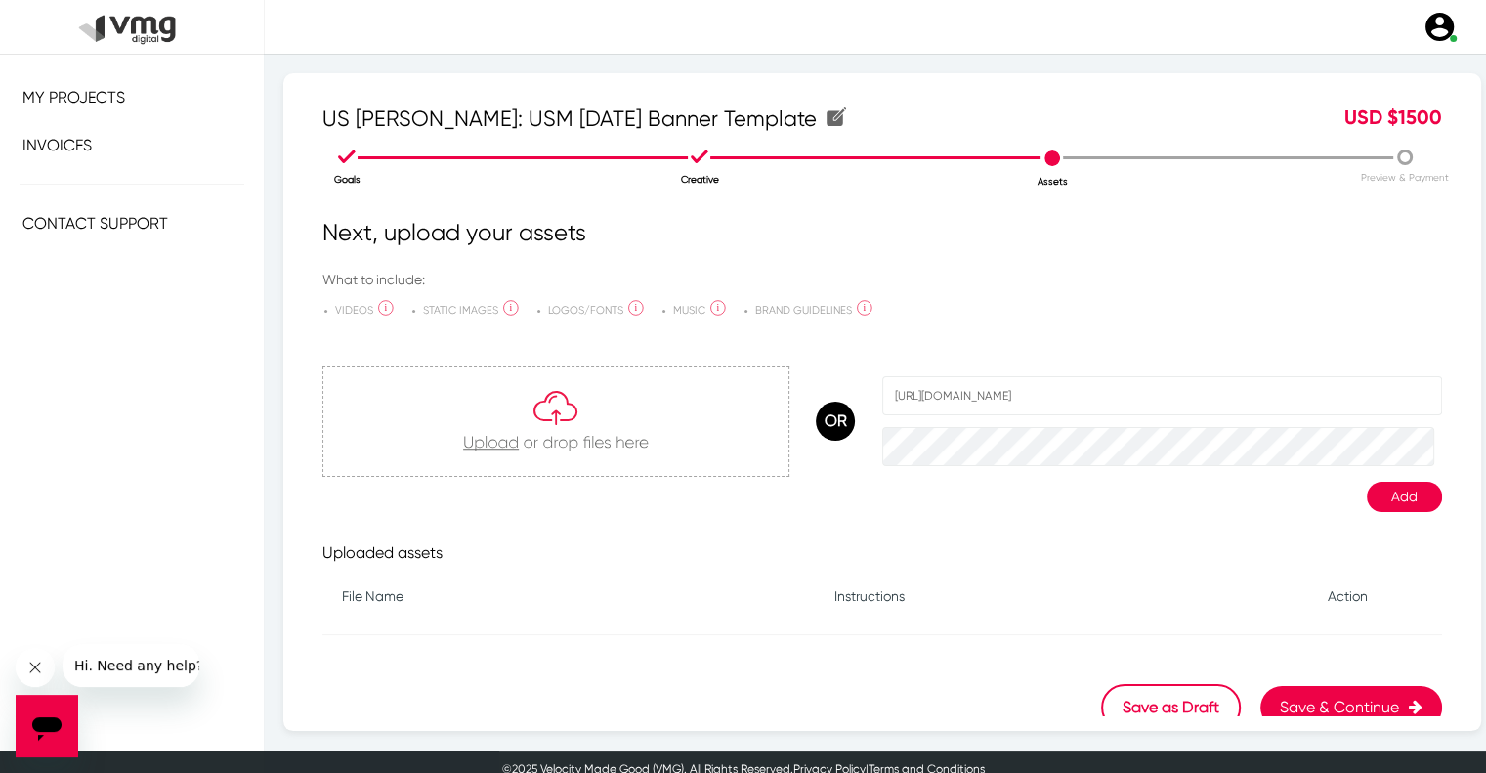
click at [1383, 496] on button "Add" at bounding box center [1404, 497] width 75 height 30
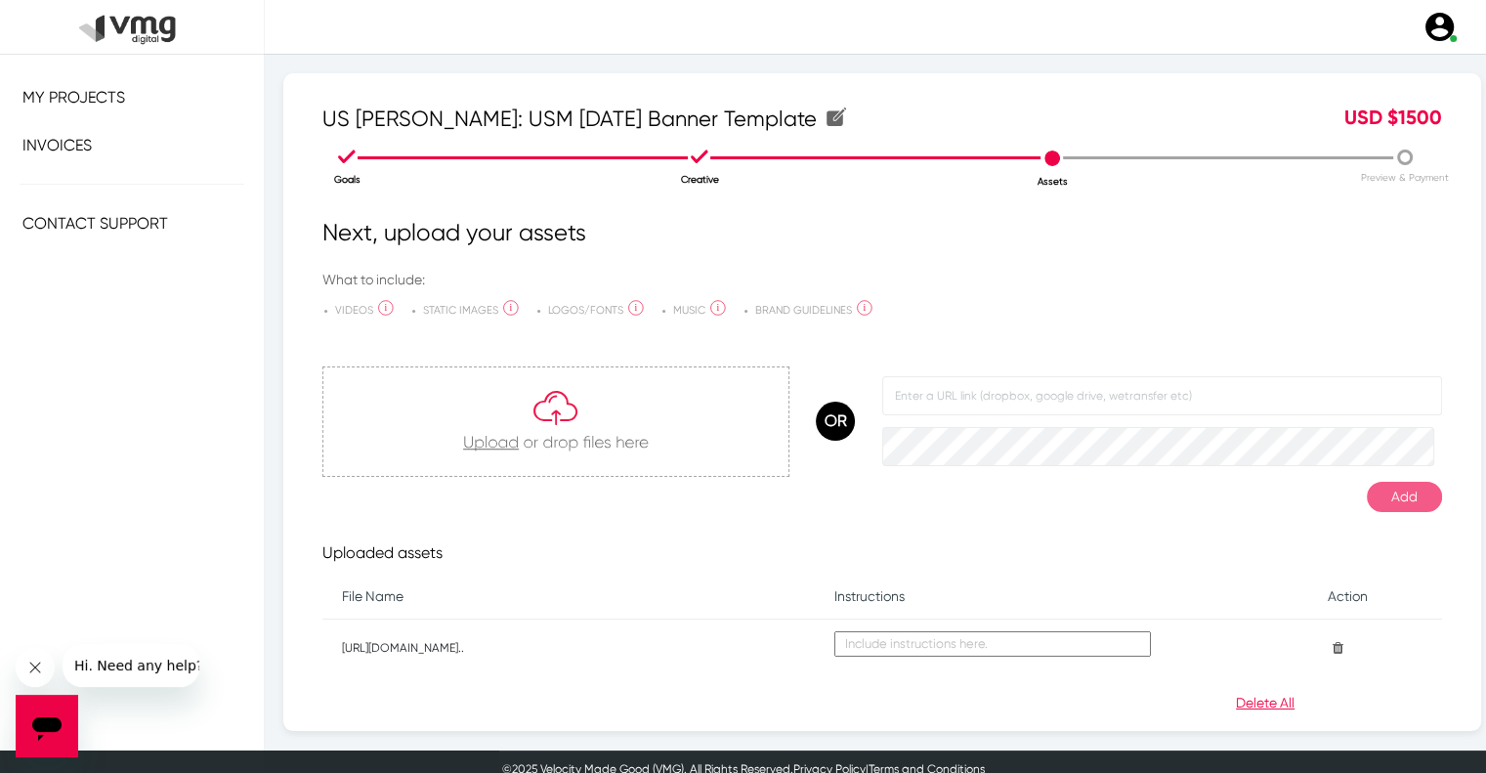
scroll to position [103, 0]
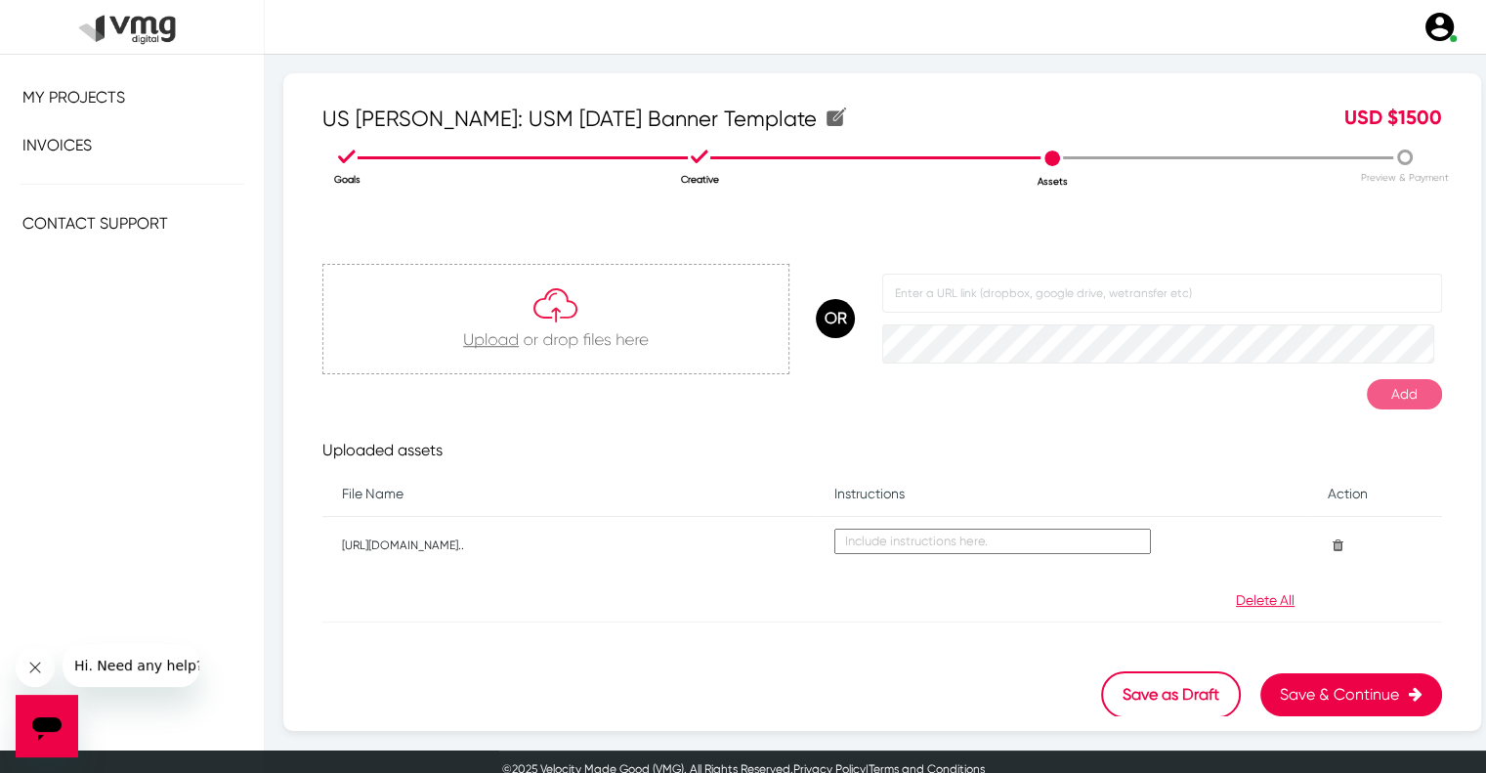
click at [1286, 677] on button "Save & Continue" at bounding box center [1351, 694] width 182 height 43
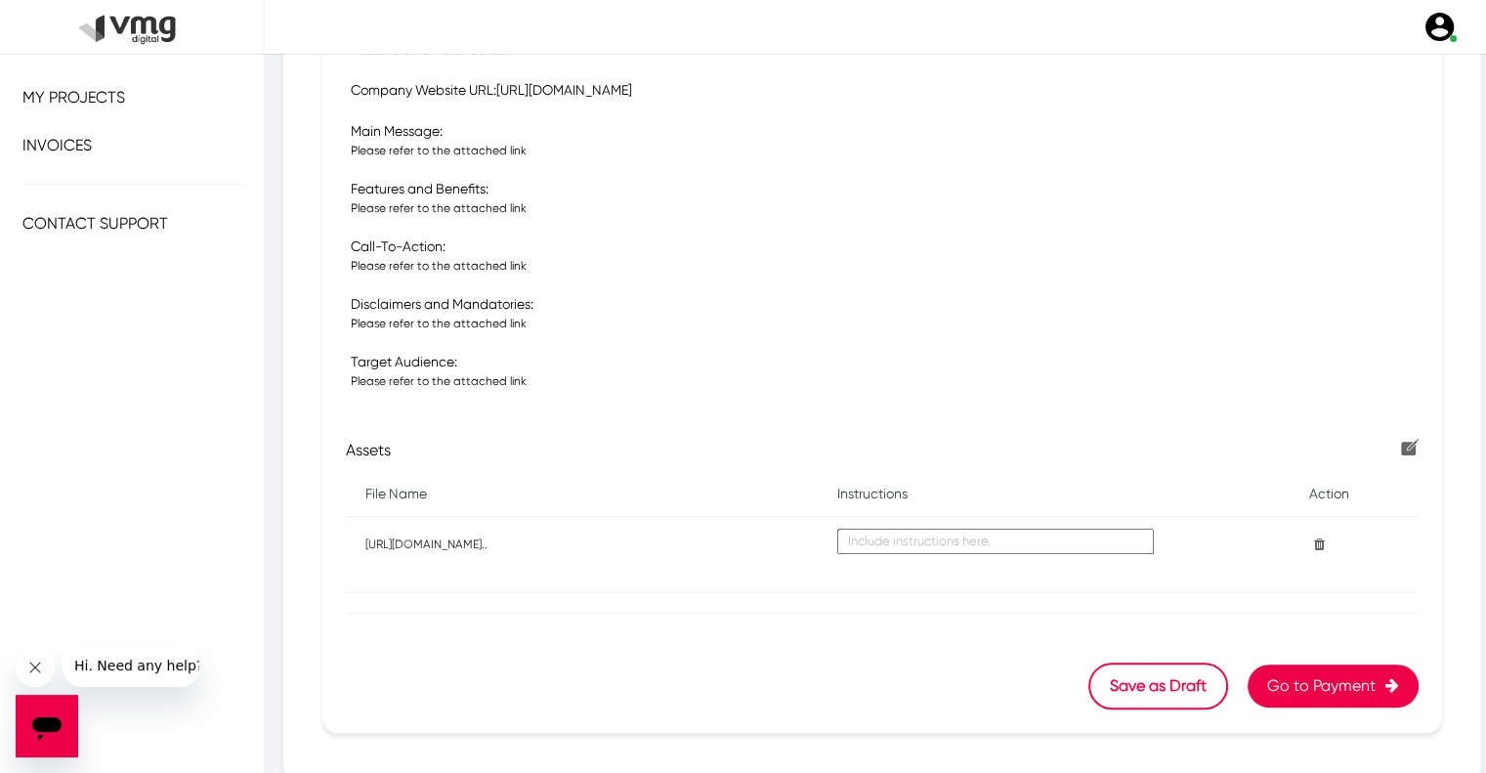
scroll to position [608, 0]
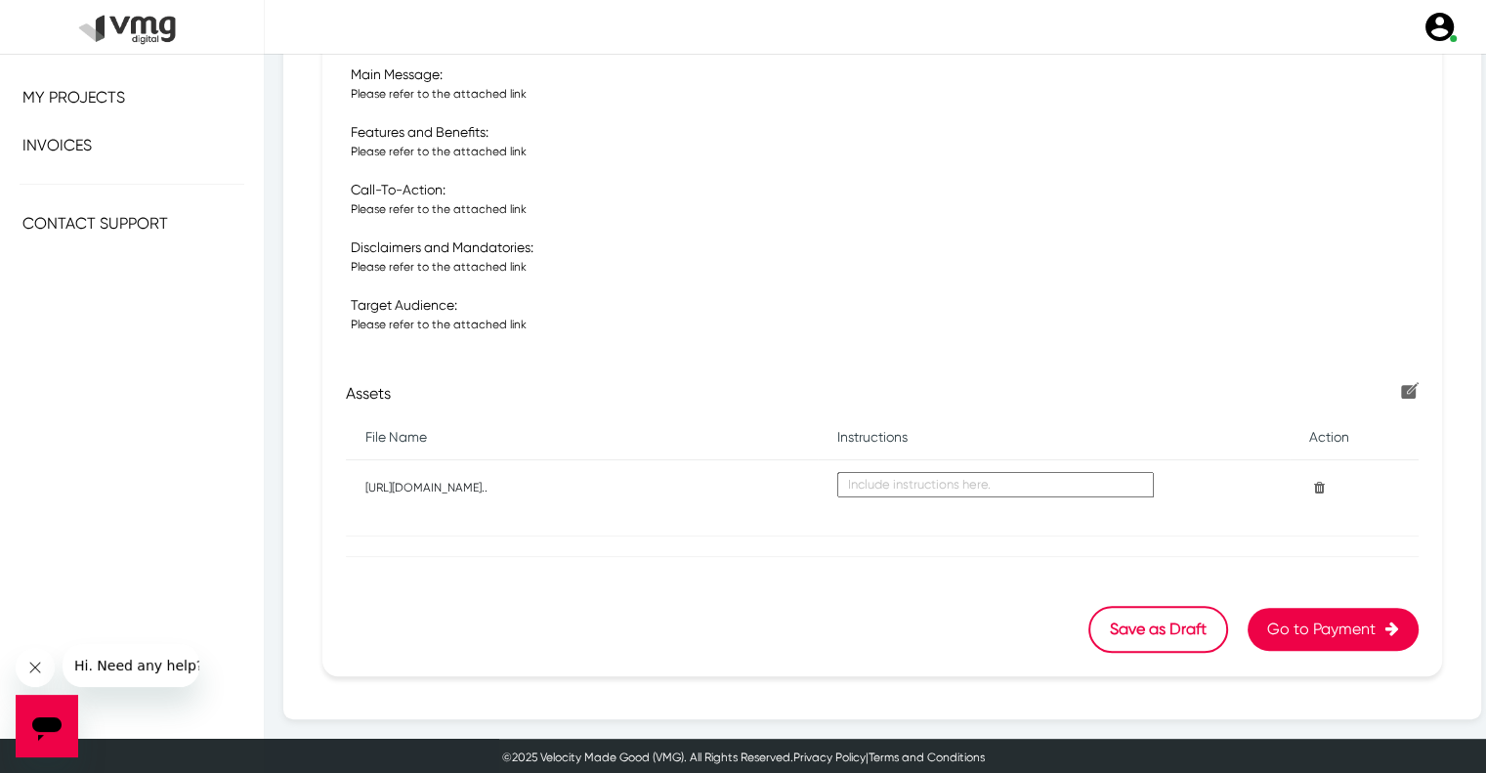
click at [1289, 626] on button "Go to Payment" at bounding box center [1332, 629] width 171 height 43
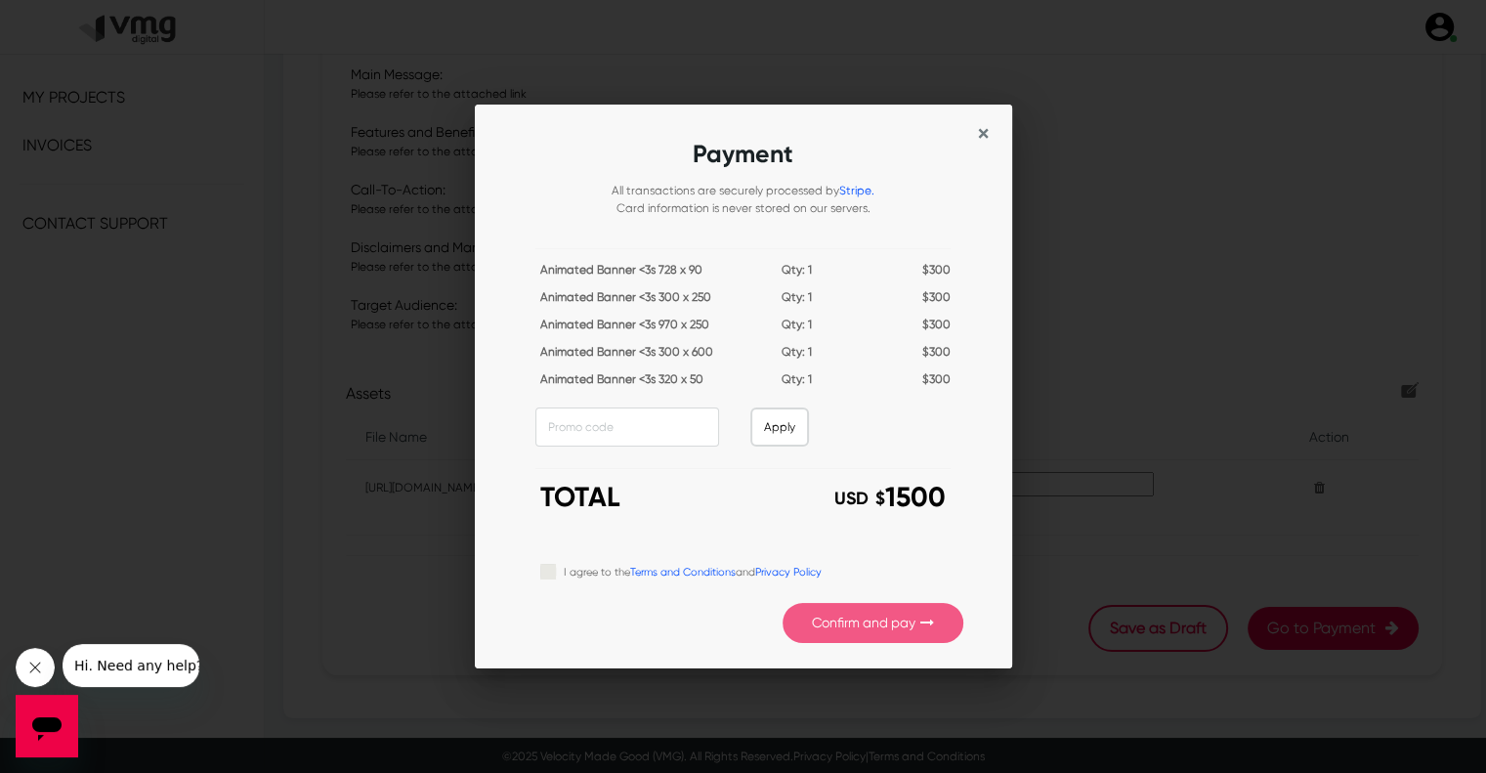
scroll to position [0, 0]
click at [564, 570] on label "I agree to the Terms and Conditions and Privacy Policy" at bounding box center [693, 570] width 258 height 21
click at [552, 570] on input "I agree to the Terms and Conditions and Privacy Policy" at bounding box center [548, 570] width 16 height 20
checkbox input "true"
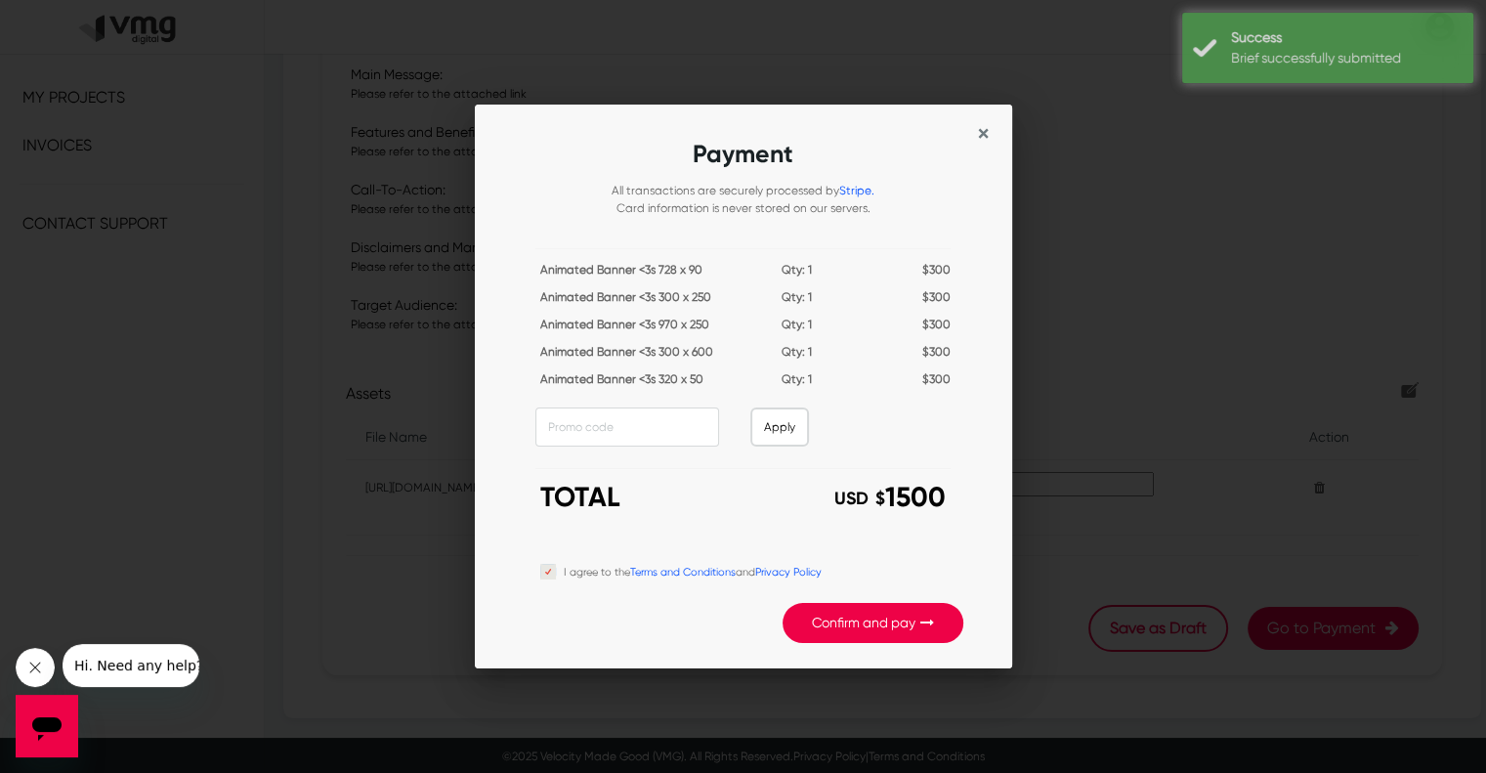
click at [826, 627] on button "Confirm and pay" at bounding box center [872, 623] width 181 height 40
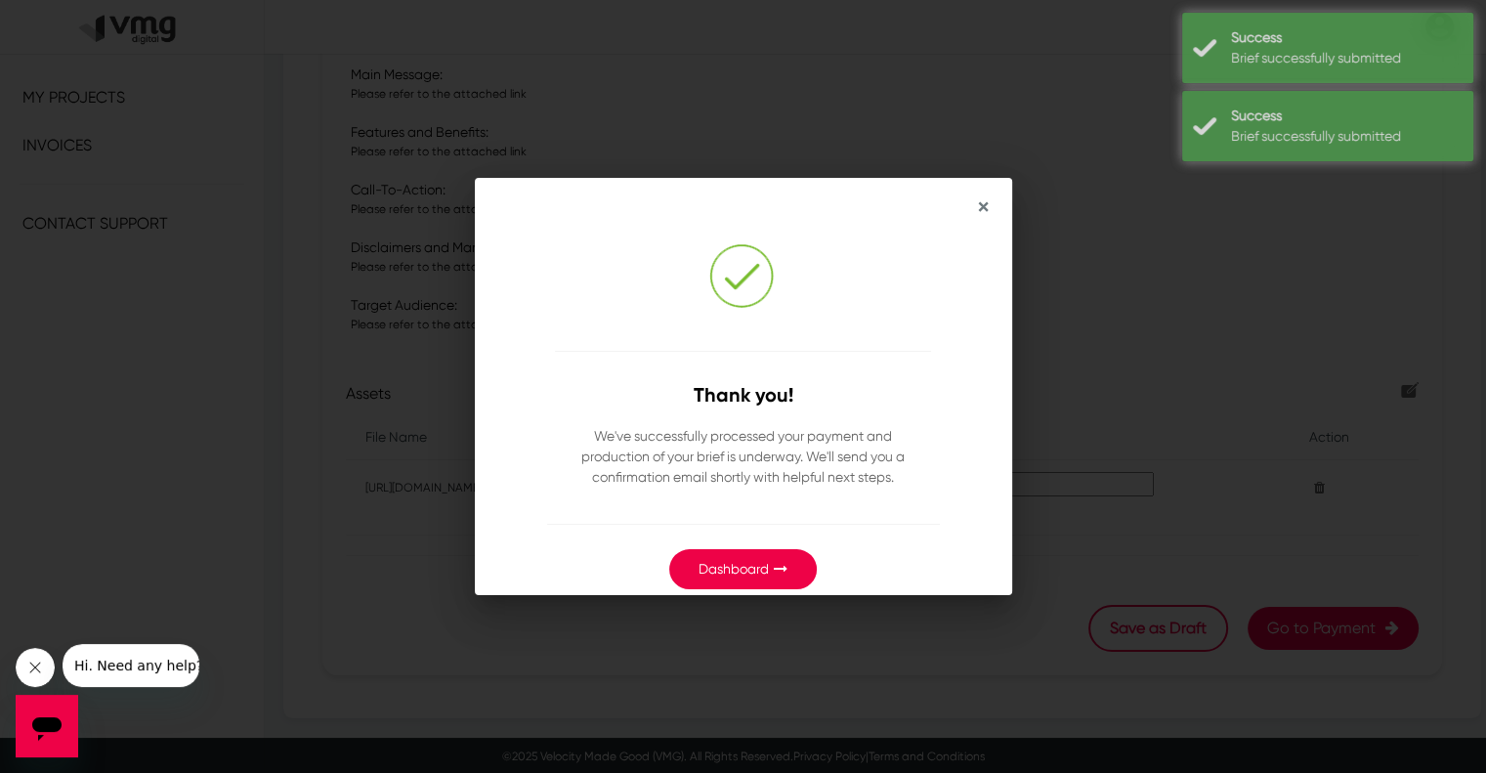
click at [740, 555] on button "Dashboard" at bounding box center [743, 569] width 148 height 40
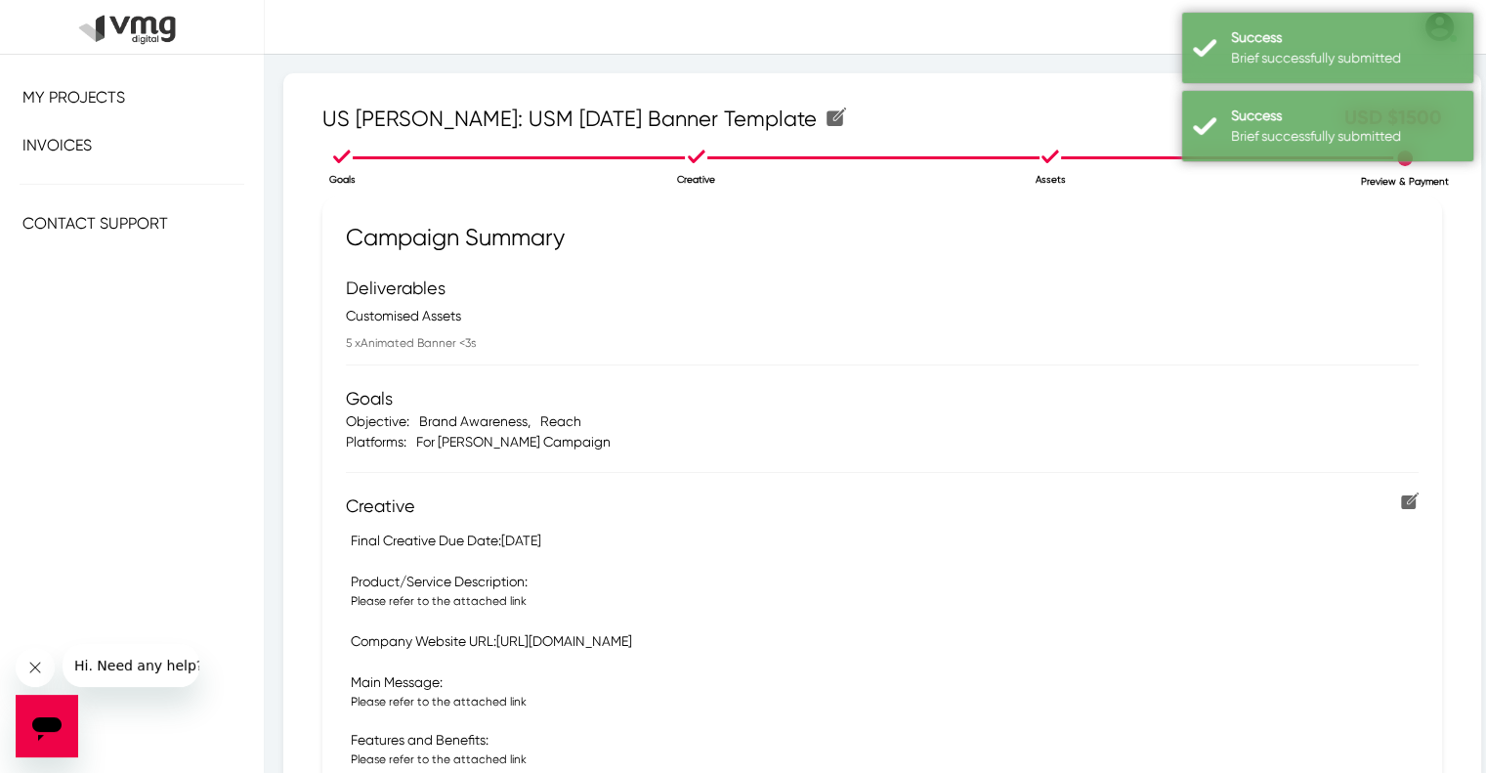
scroll to position [608, 0]
